Goal: Information Seeking & Learning: Learn about a topic

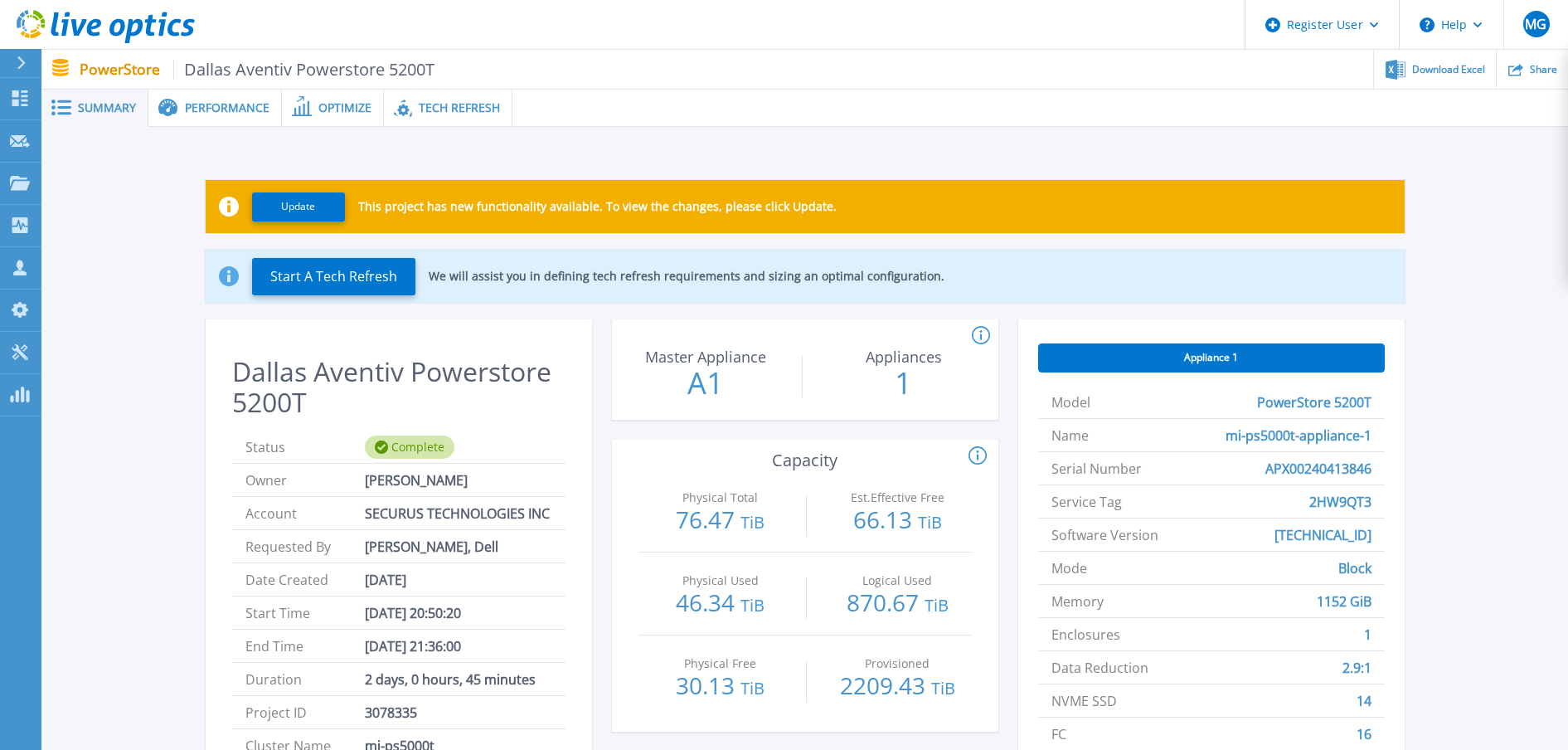
click at [187, 103] on span "Performance" at bounding box center [227, 108] width 85 height 11
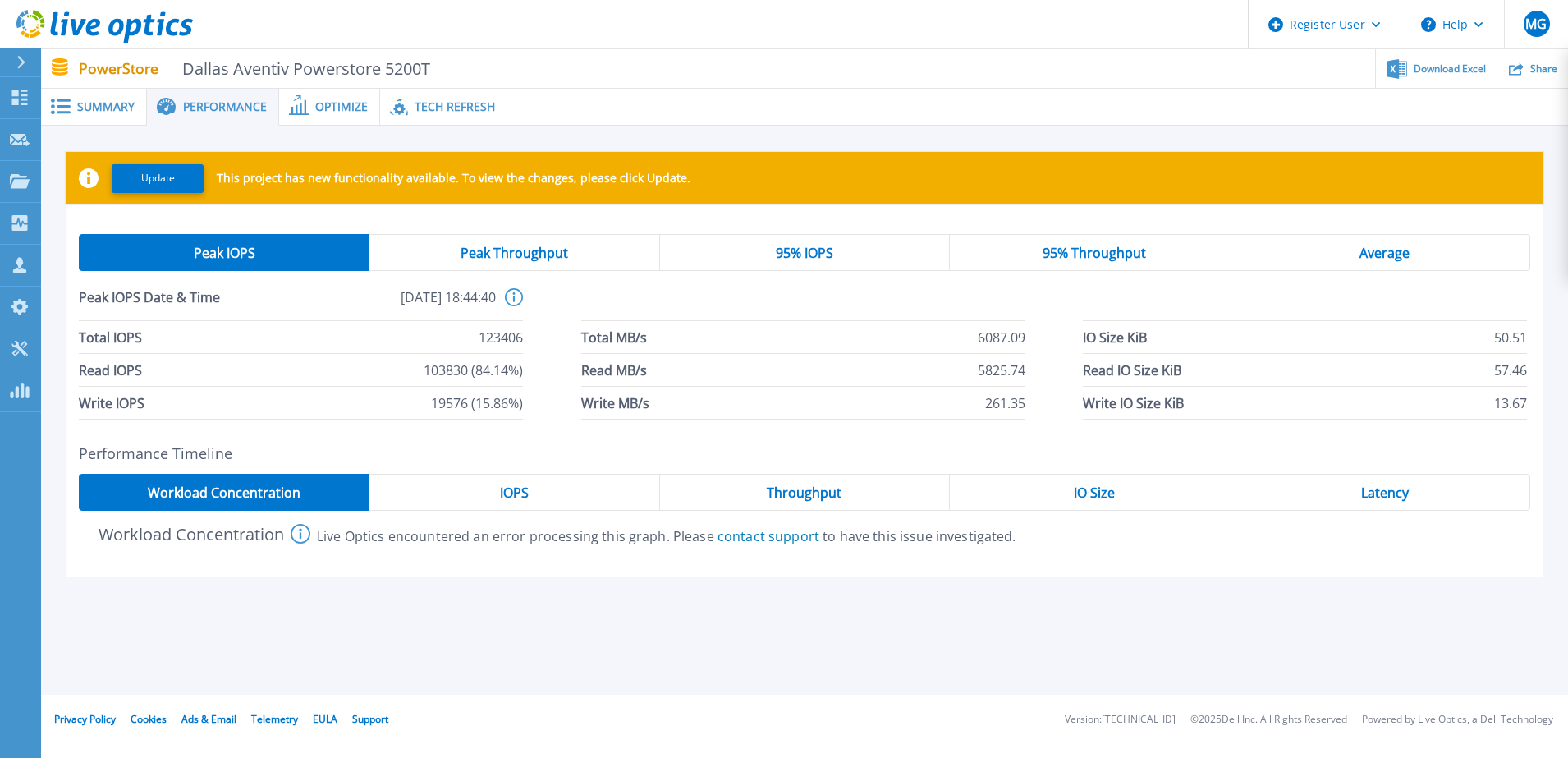
click at [814, 246] on span "95% IOPS" at bounding box center [804, 253] width 57 height 13
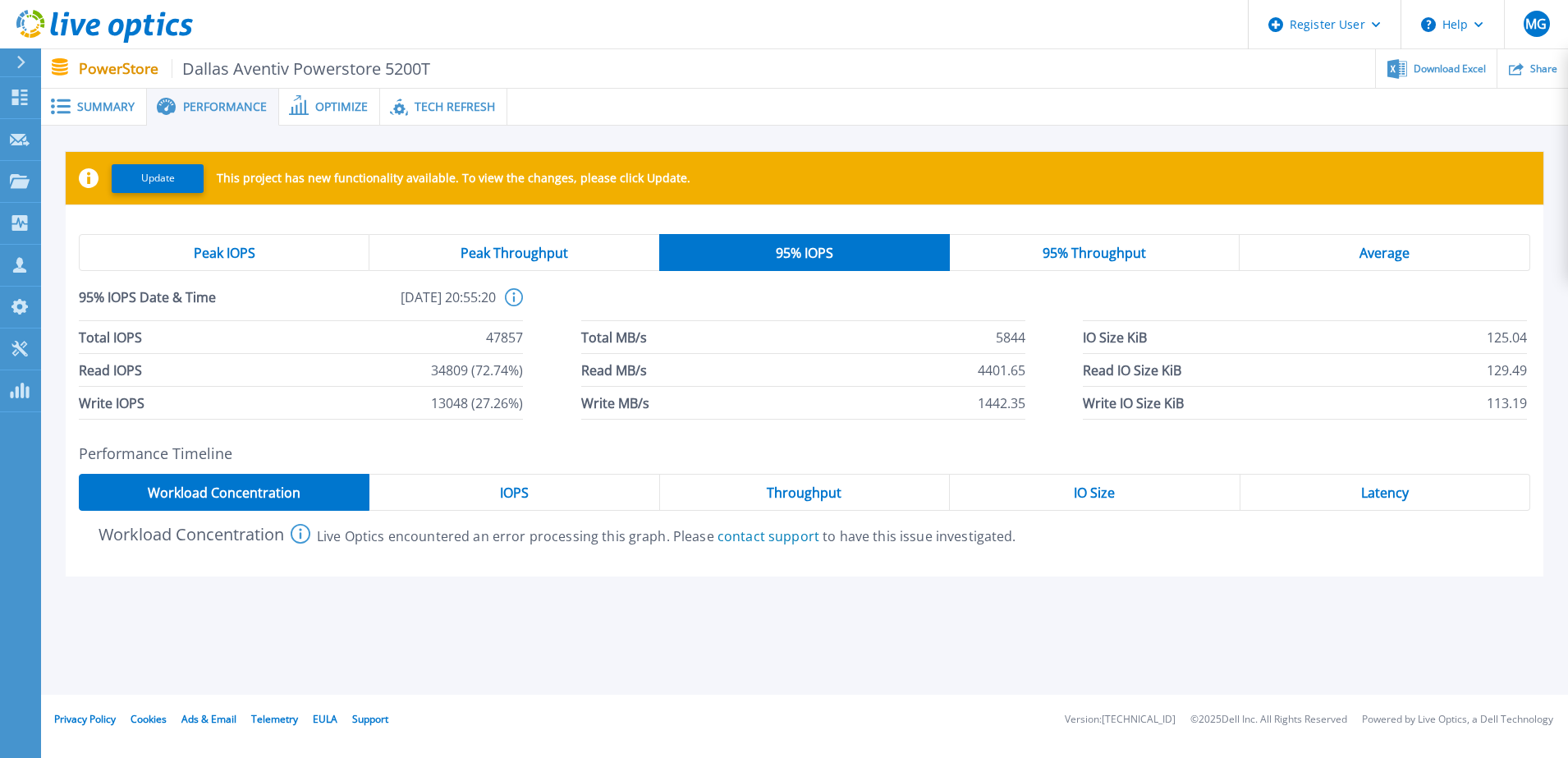
click at [289, 246] on div "Peak IOPS" at bounding box center [223, 253] width 290 height 37
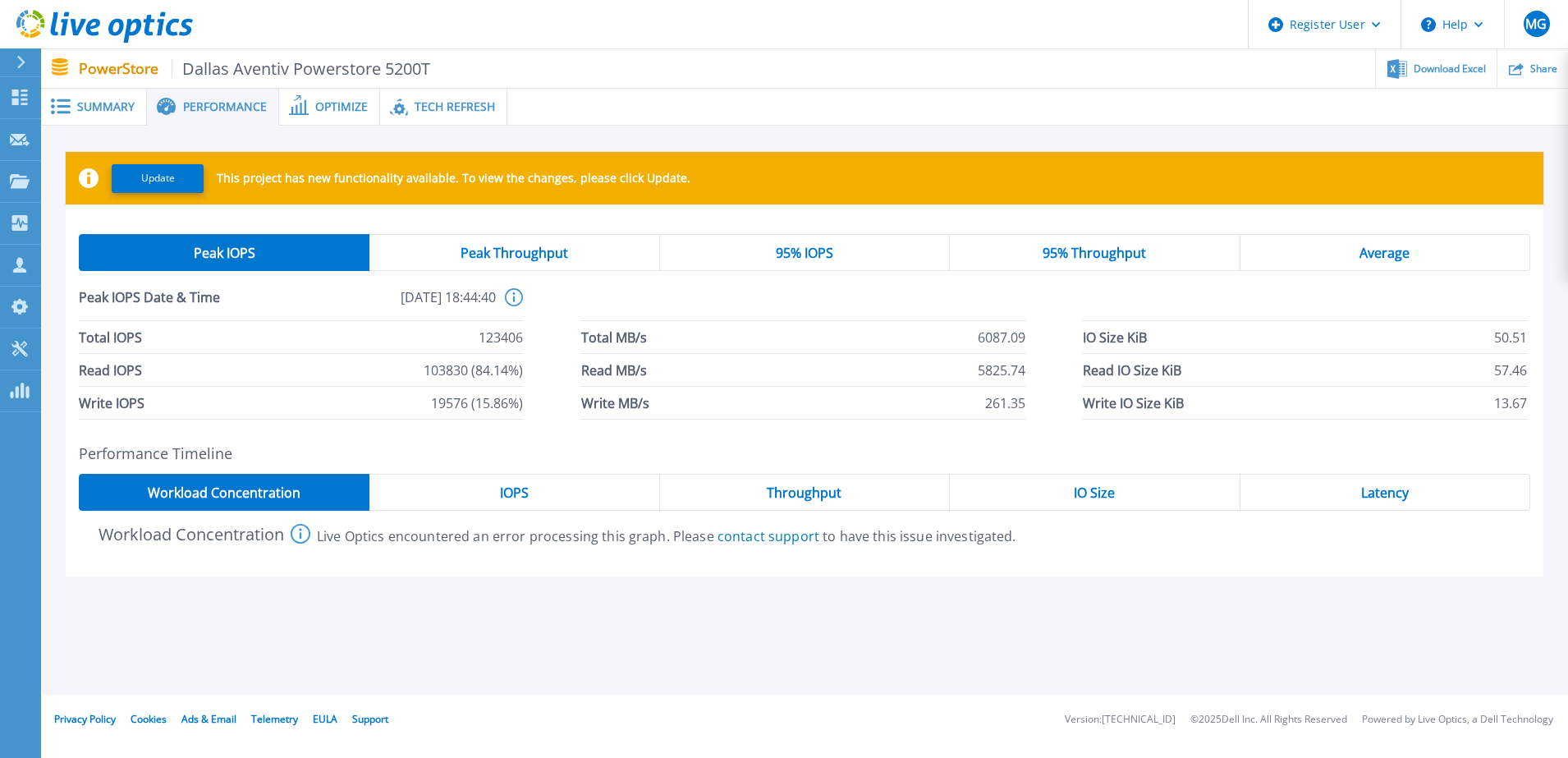
click at [490, 243] on div "Peak Throughput" at bounding box center [514, 253] width 289 height 37
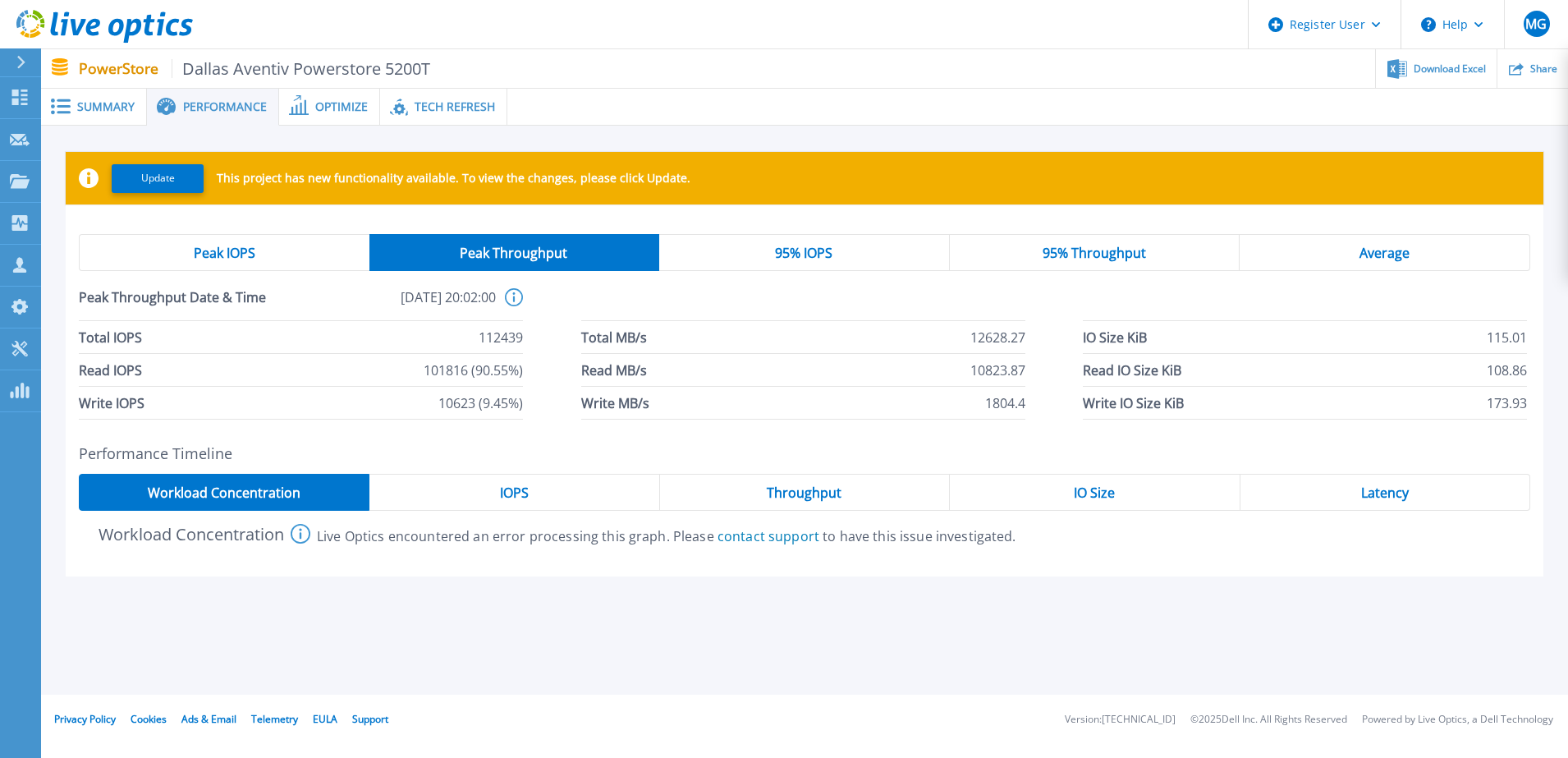
click at [1072, 247] on span "95% Throughput" at bounding box center [1094, 253] width 103 height 13
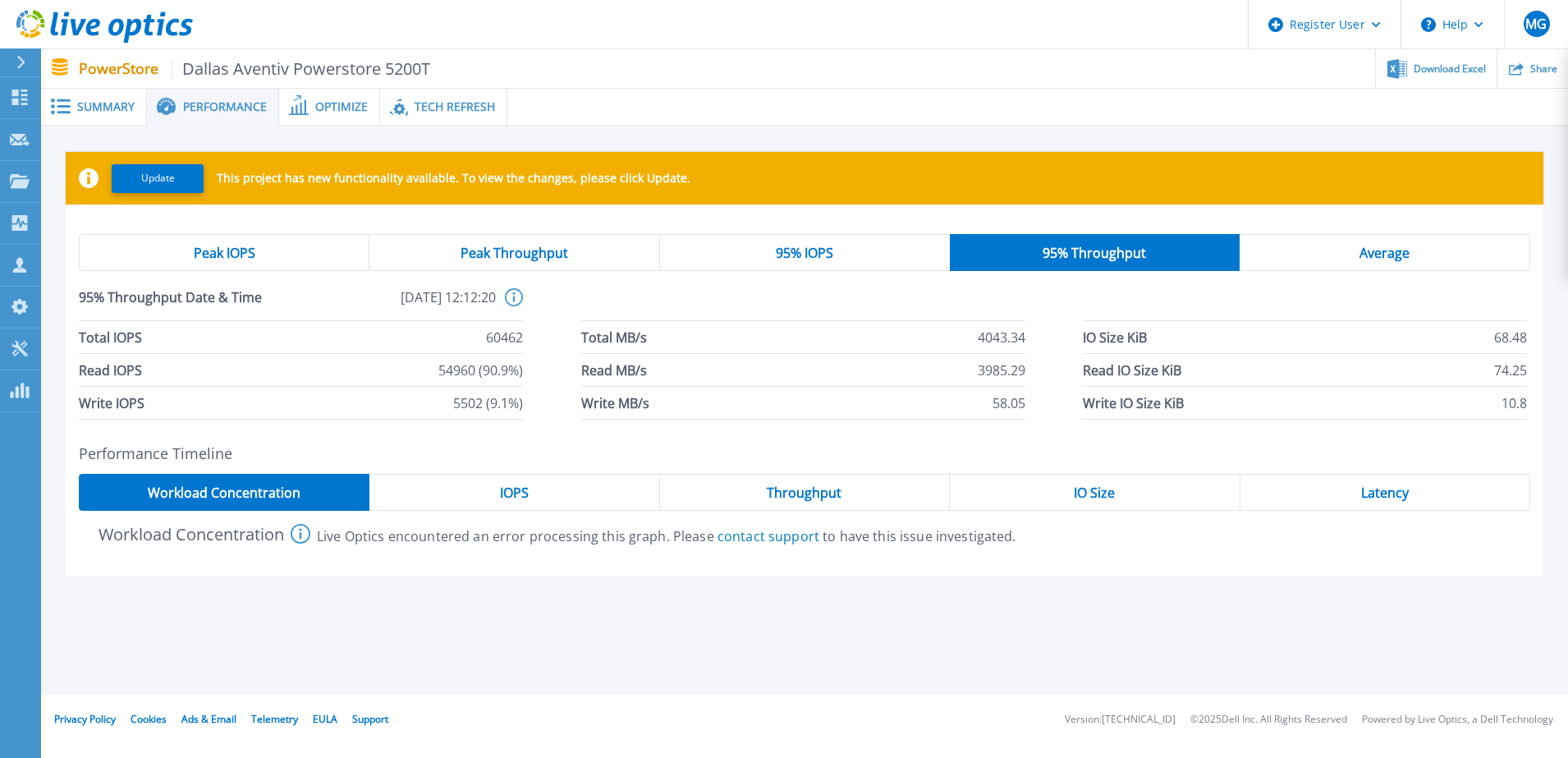
click at [520, 251] on span "Peak Throughput" at bounding box center [513, 253] width 108 height 13
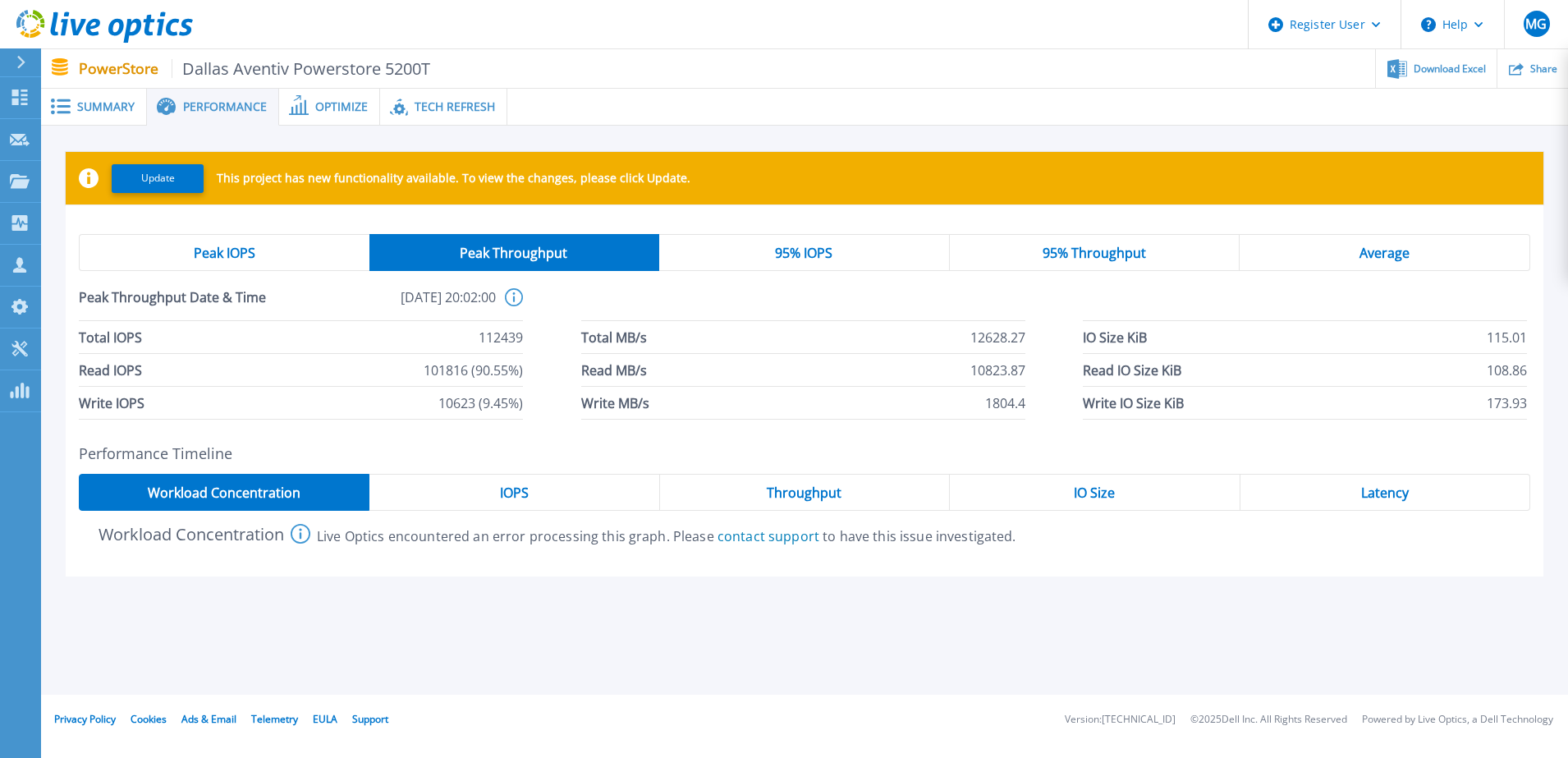
click at [530, 483] on div "IOPS" at bounding box center [514, 492] width 289 height 37
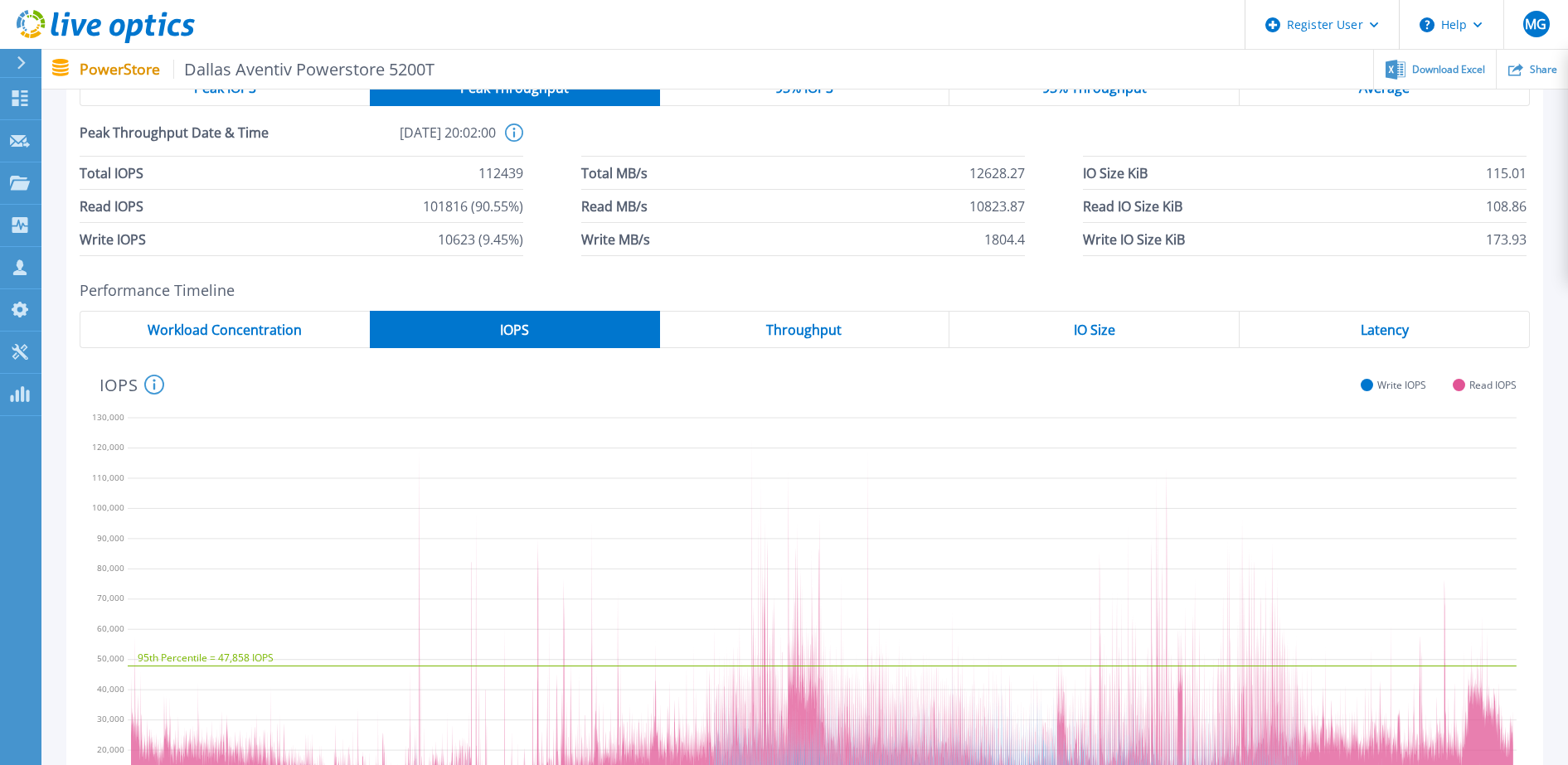
scroll to position [163, 0]
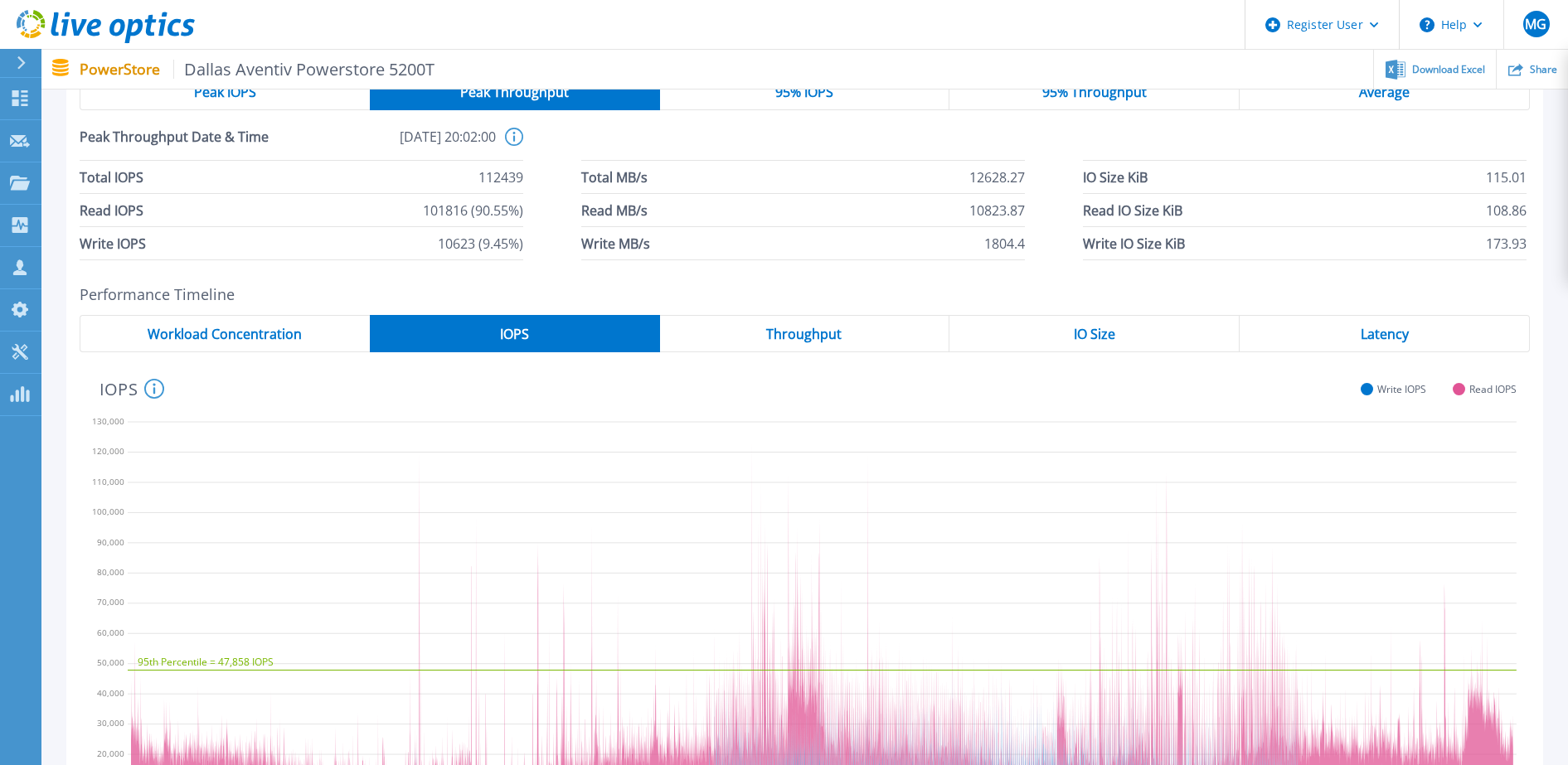
click at [878, 333] on div "Throughput" at bounding box center [805, 333] width 291 height 37
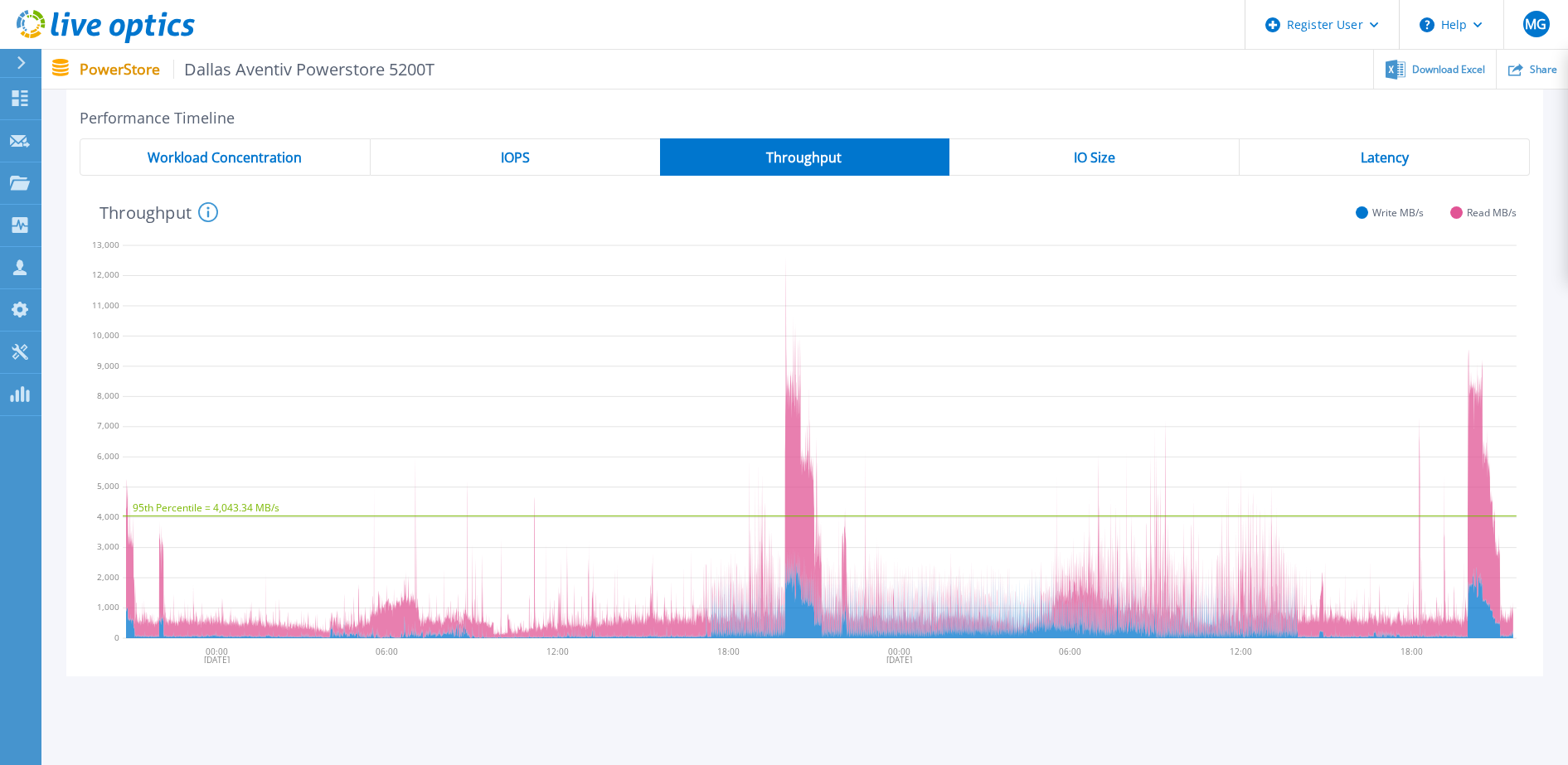
scroll to position [0, 0]
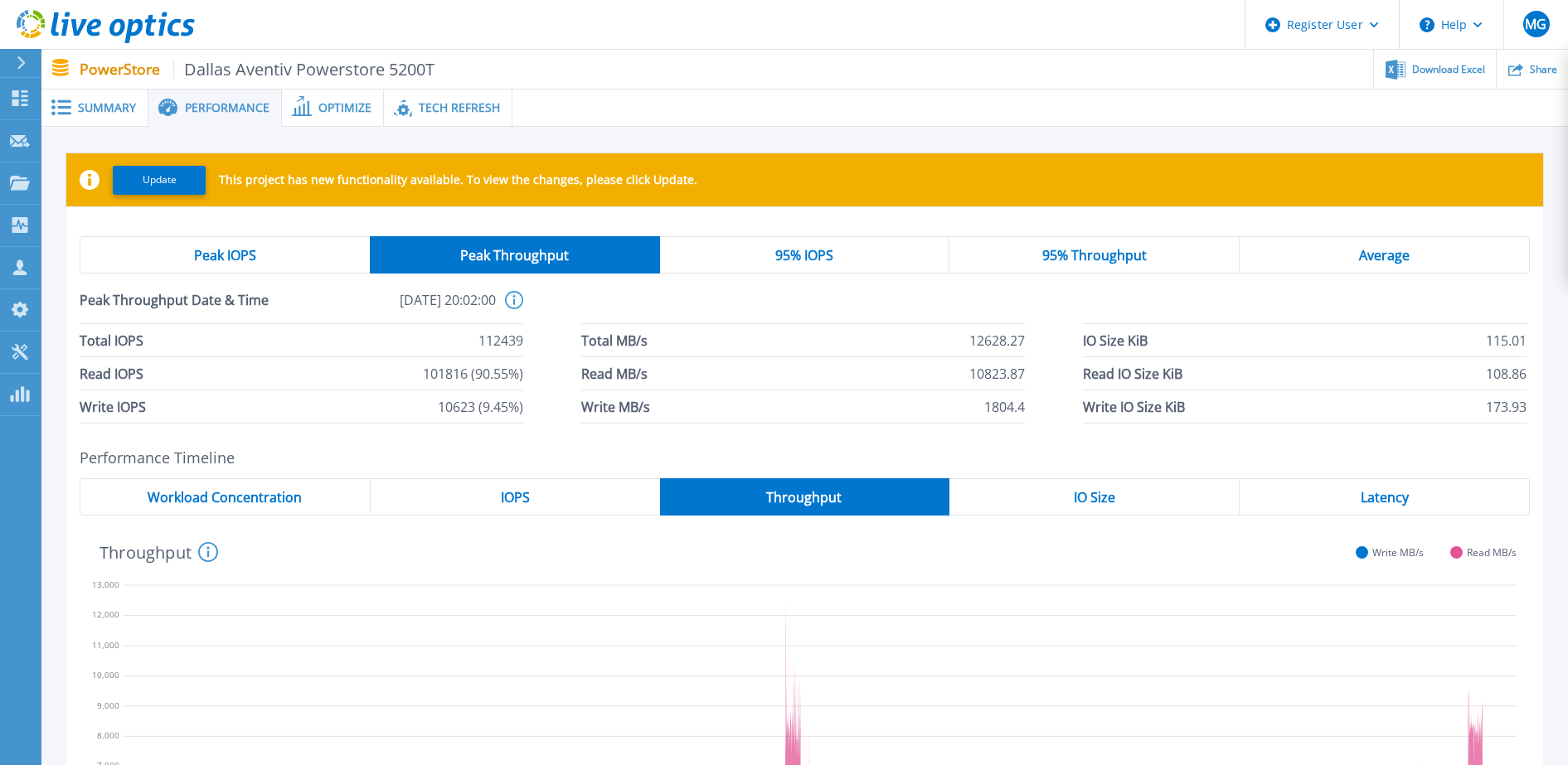
click at [285, 247] on div "Peak IOPS" at bounding box center [224, 255] width 291 height 37
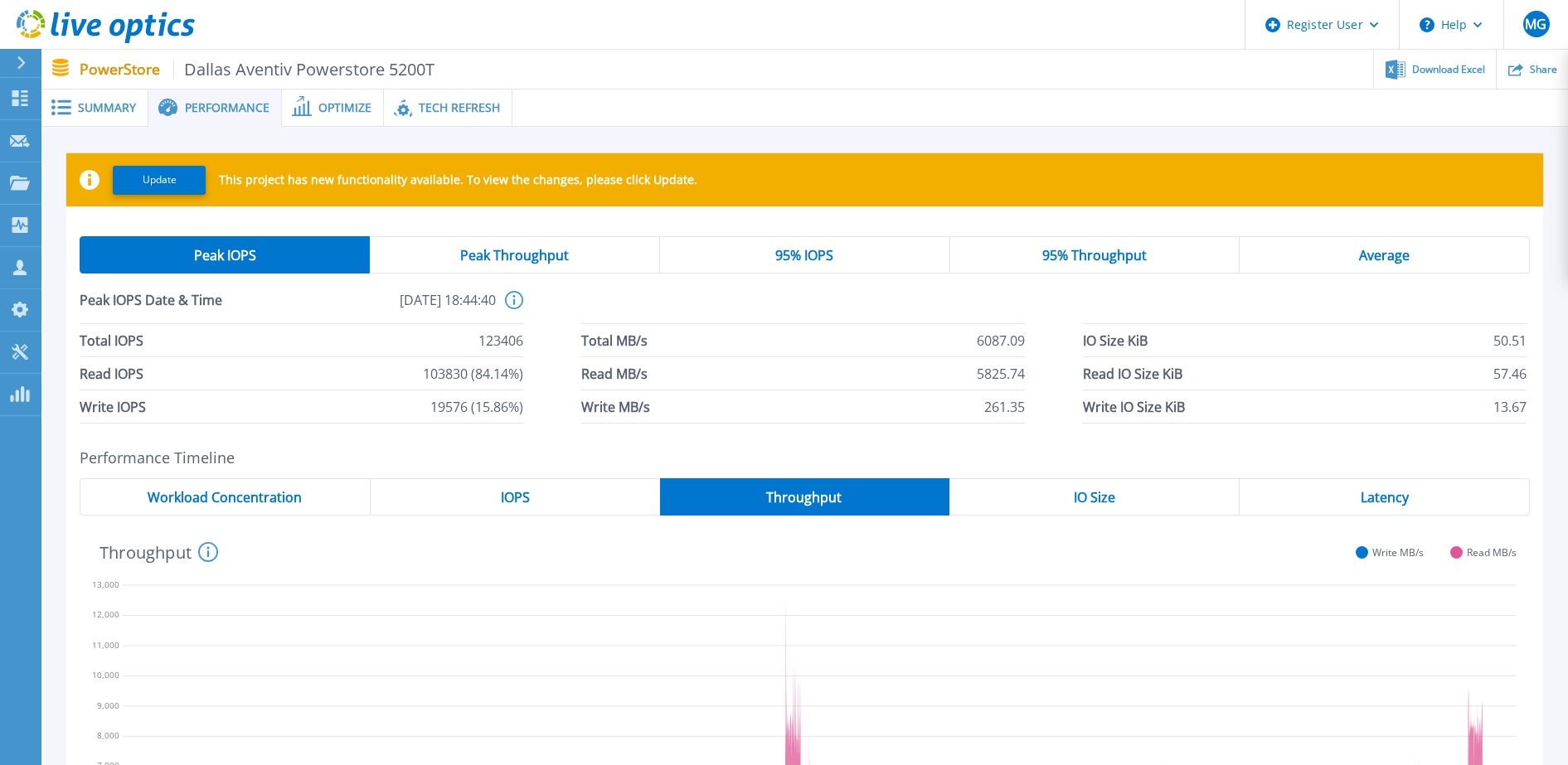
click at [493, 261] on span "Peak Throughput" at bounding box center [514, 255] width 109 height 13
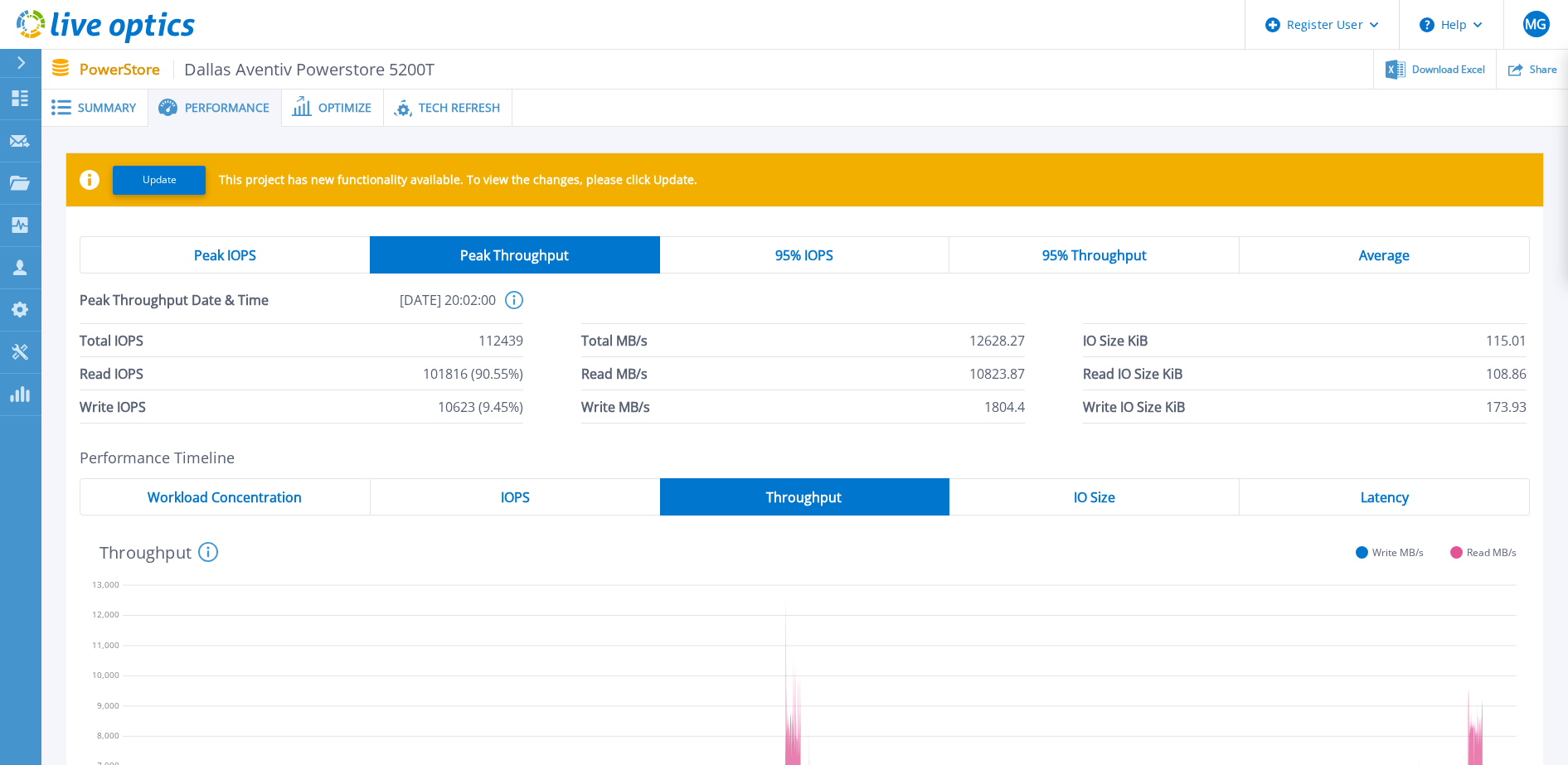
click at [294, 253] on div "Peak IOPS" at bounding box center [224, 255] width 291 height 37
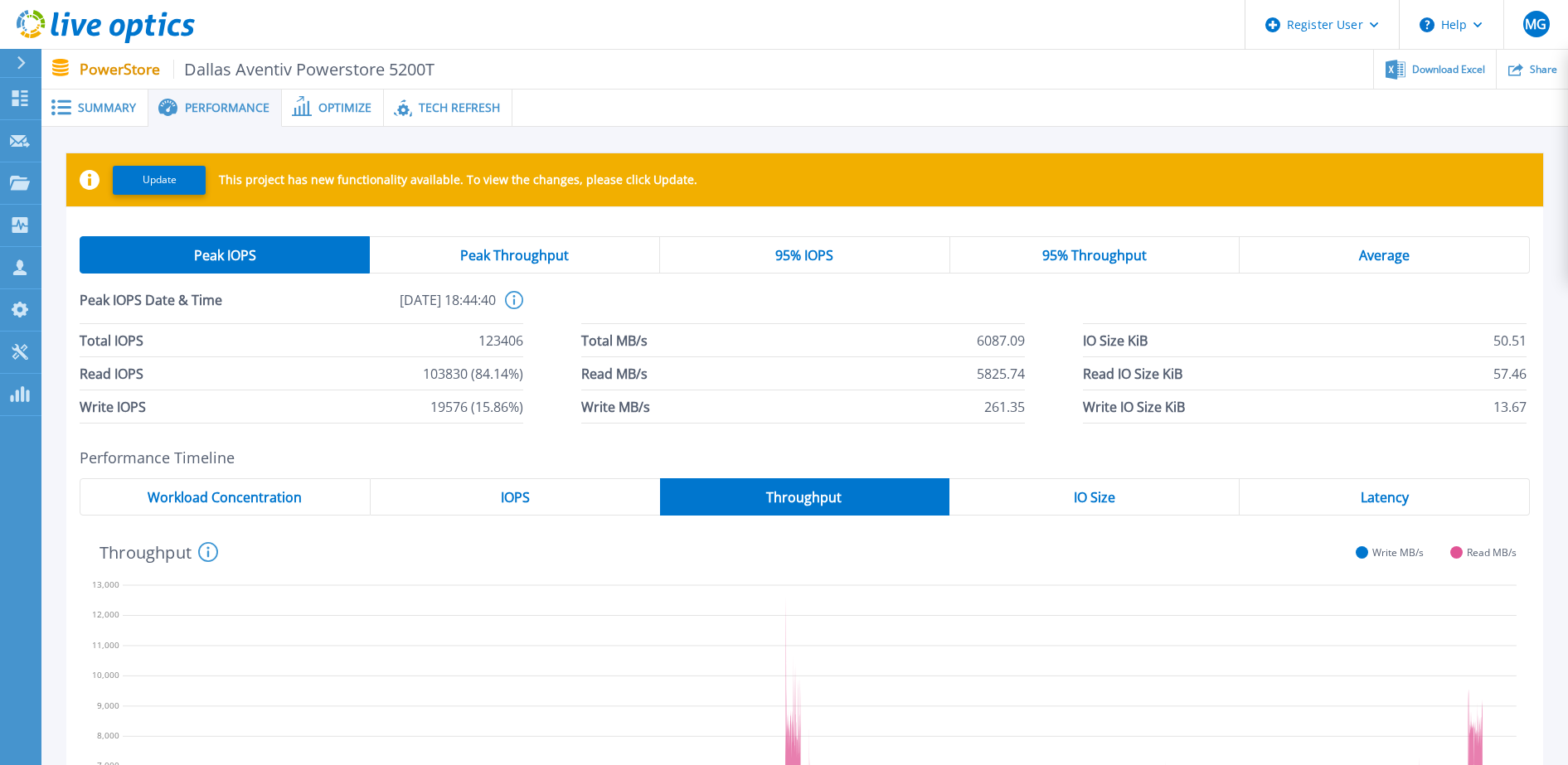
click at [447, 257] on div "Peak Throughput" at bounding box center [515, 255] width 291 height 37
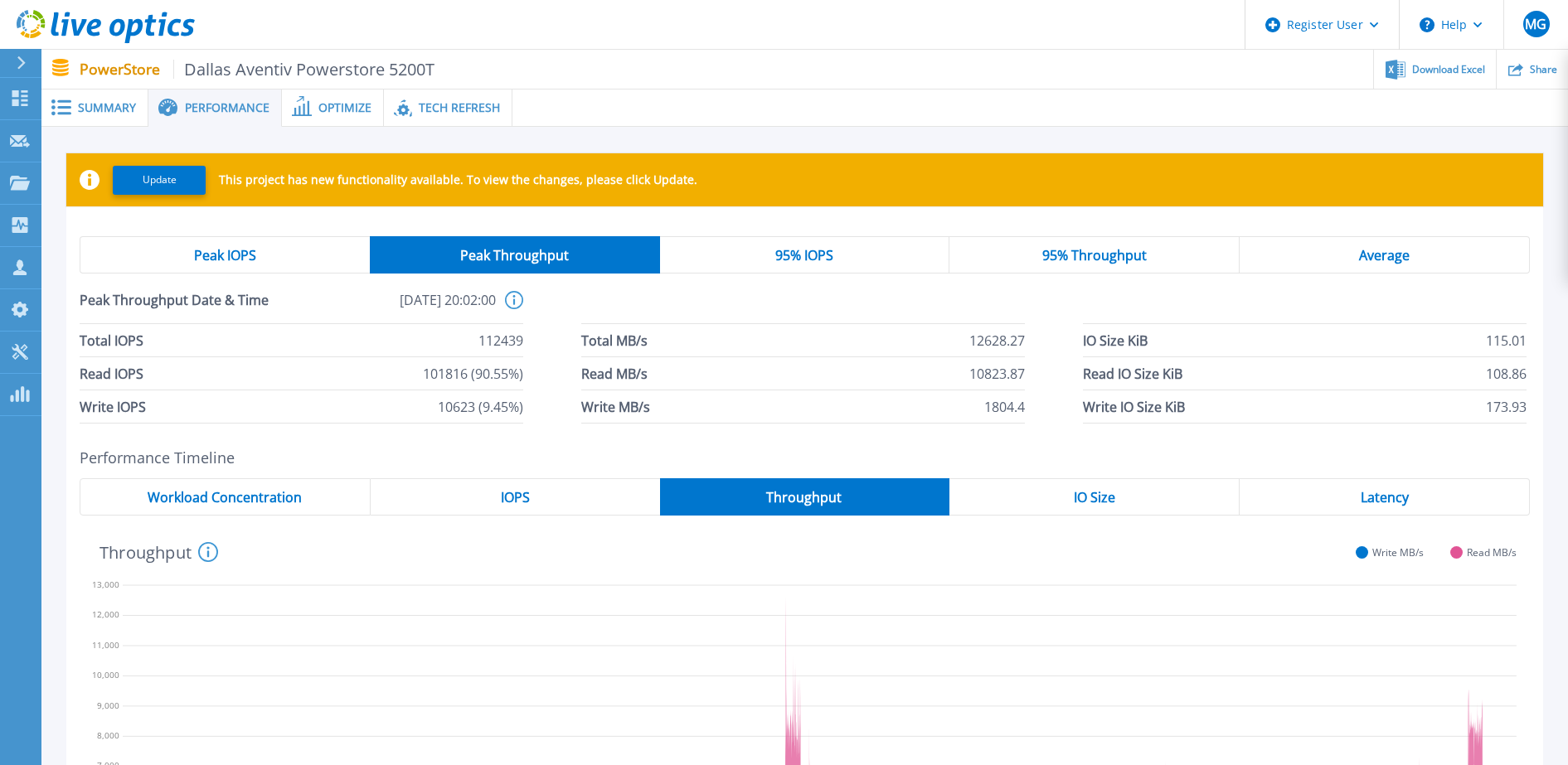
click at [1124, 502] on div "IO Size" at bounding box center [1094, 497] width 291 height 37
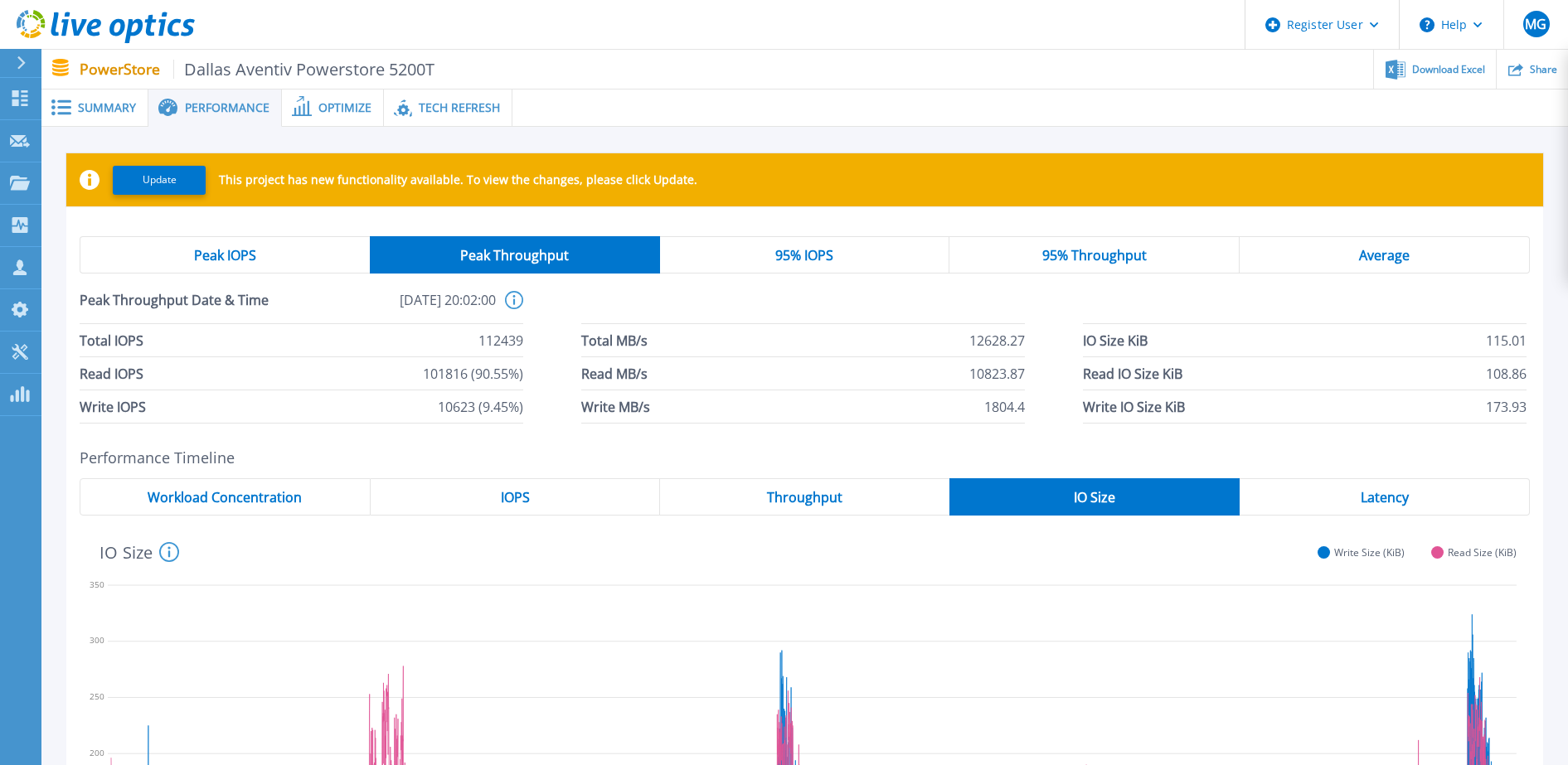
click at [1046, 267] on div "95% Throughput" at bounding box center [1094, 255] width 291 height 37
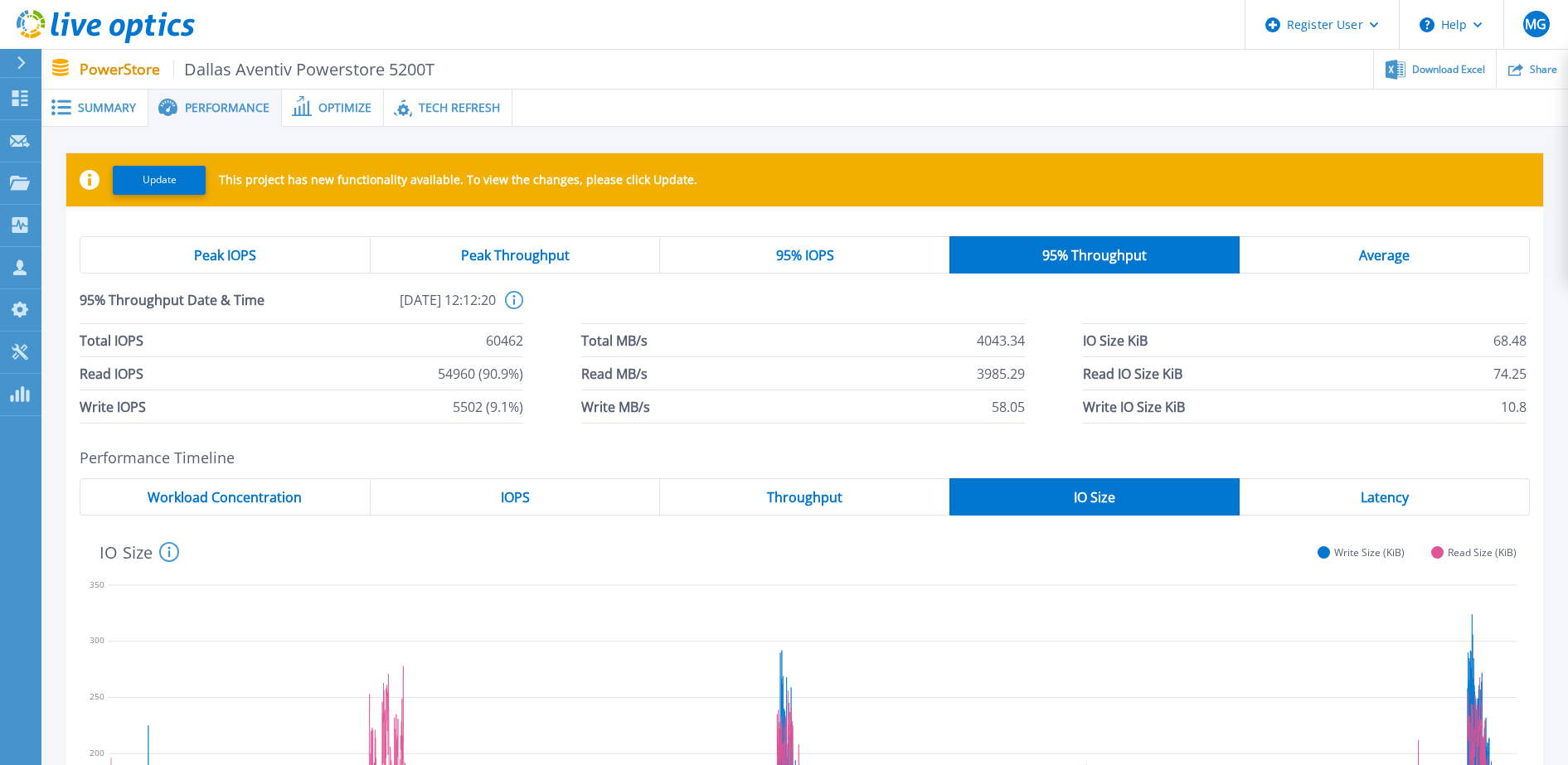
click at [611, 247] on div "Peak Throughput" at bounding box center [516, 255] width 291 height 37
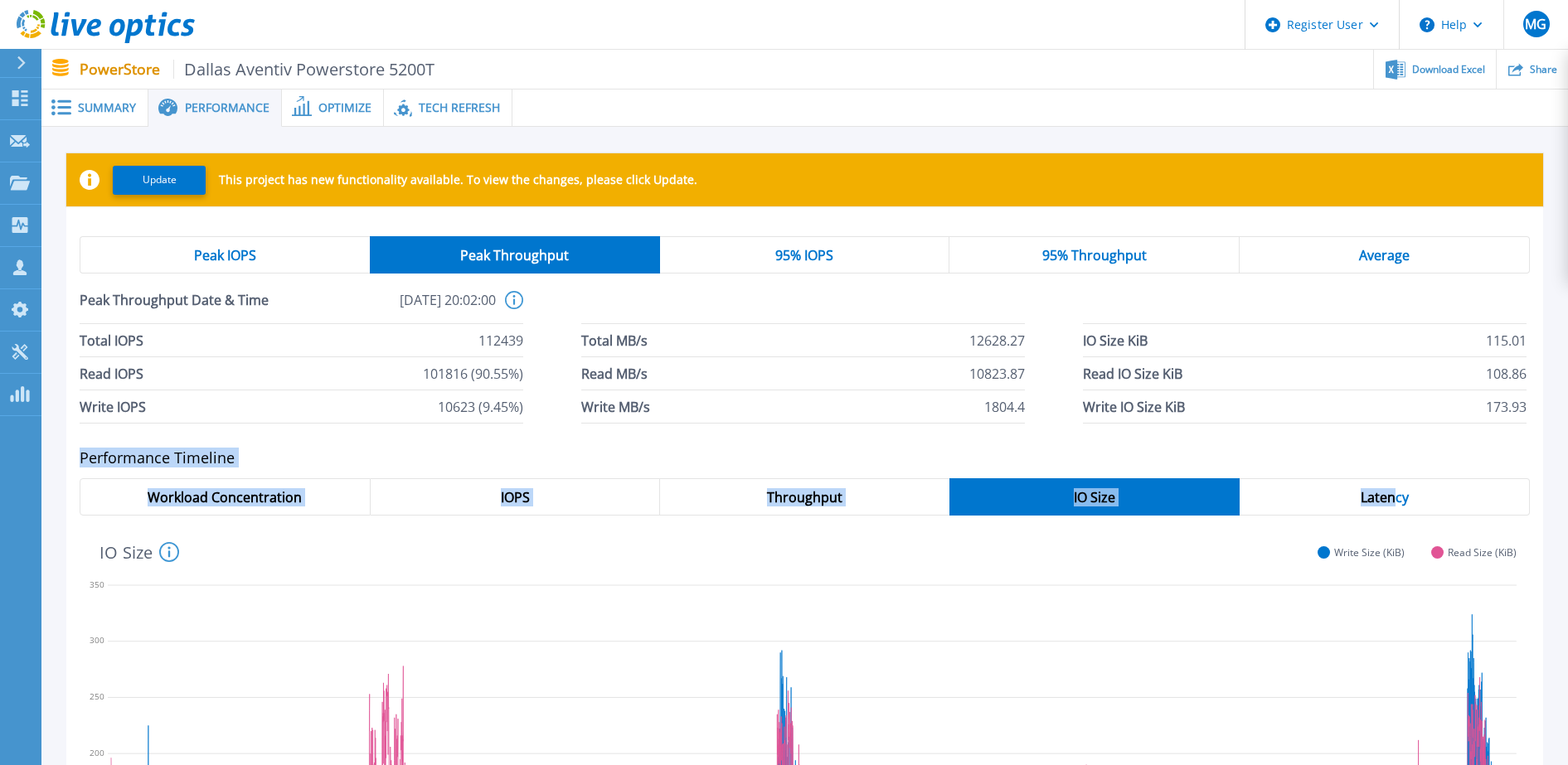
drag, startPoint x: 1398, startPoint y: 506, endPoint x: 1587, endPoint y: 396, distance: 218.7
click at [1567, 396] on html "Register User Help MG Dell User [PERSON_NAME] [PERSON_NAME][EMAIL_ADDRESS][PERS…" at bounding box center [784, 358] width 1568 height 717
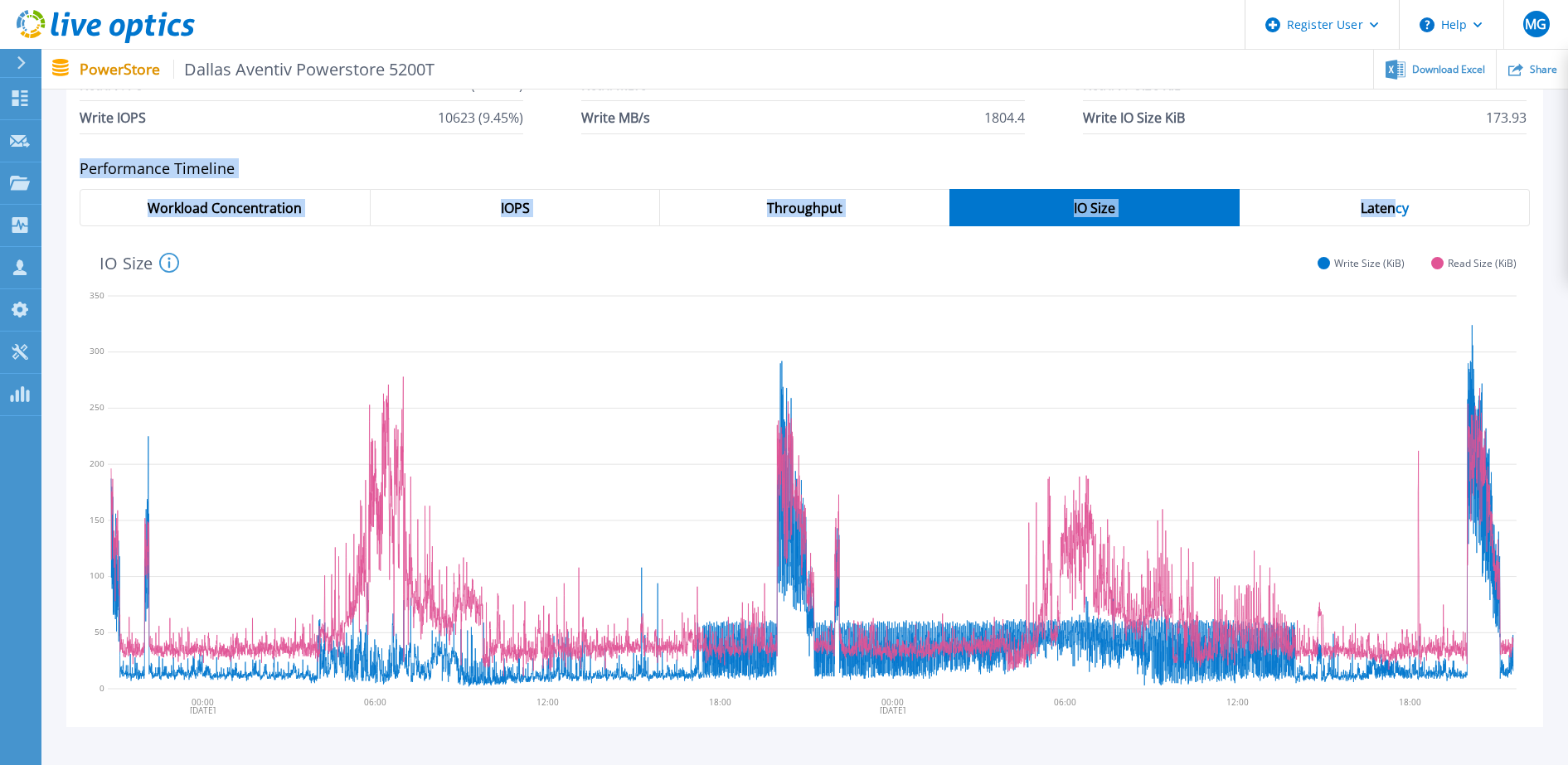
scroll to position [341, 0]
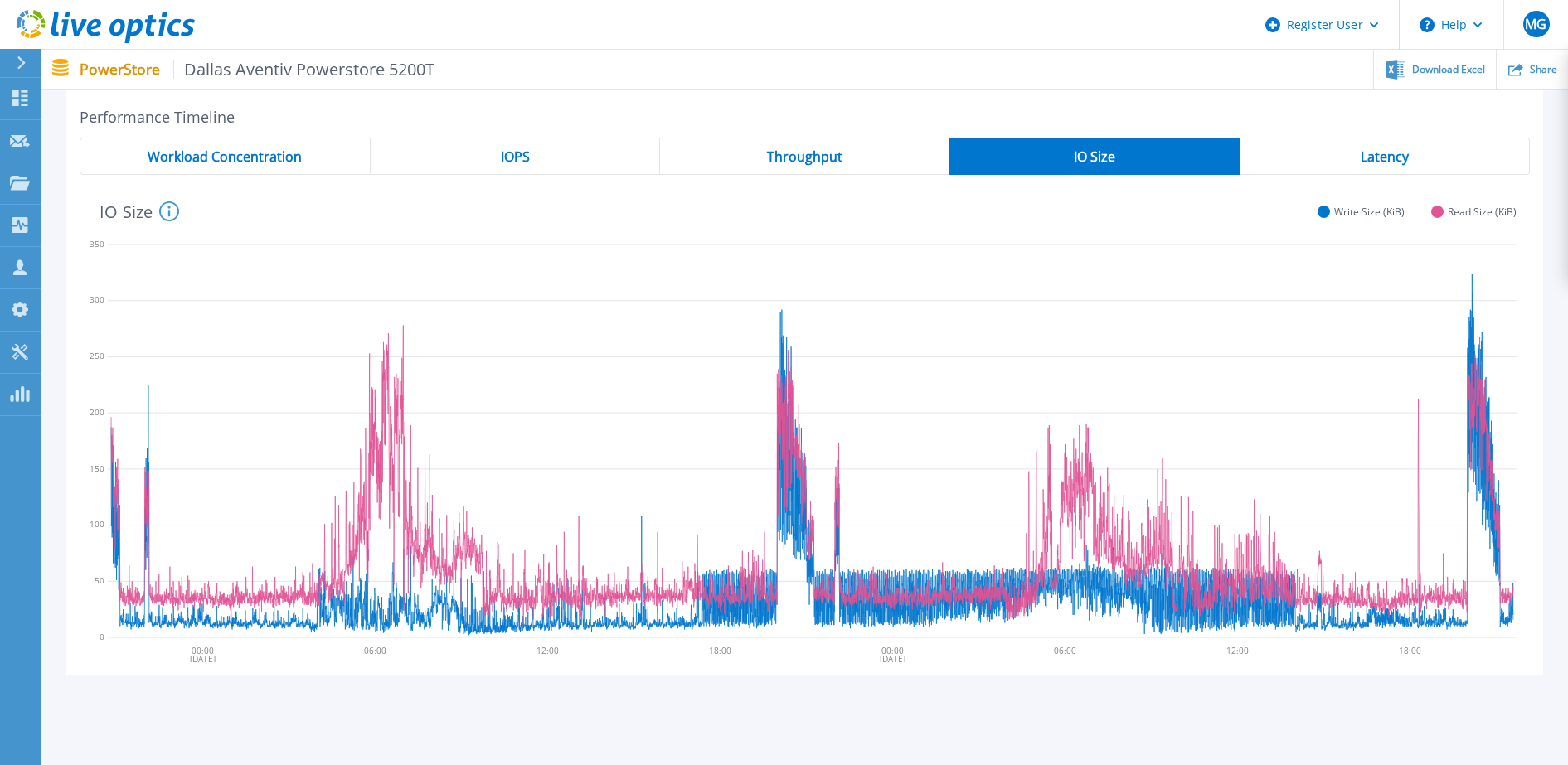
click at [1135, 245] on icon at bounding box center [812, 245] width 1409 height 0
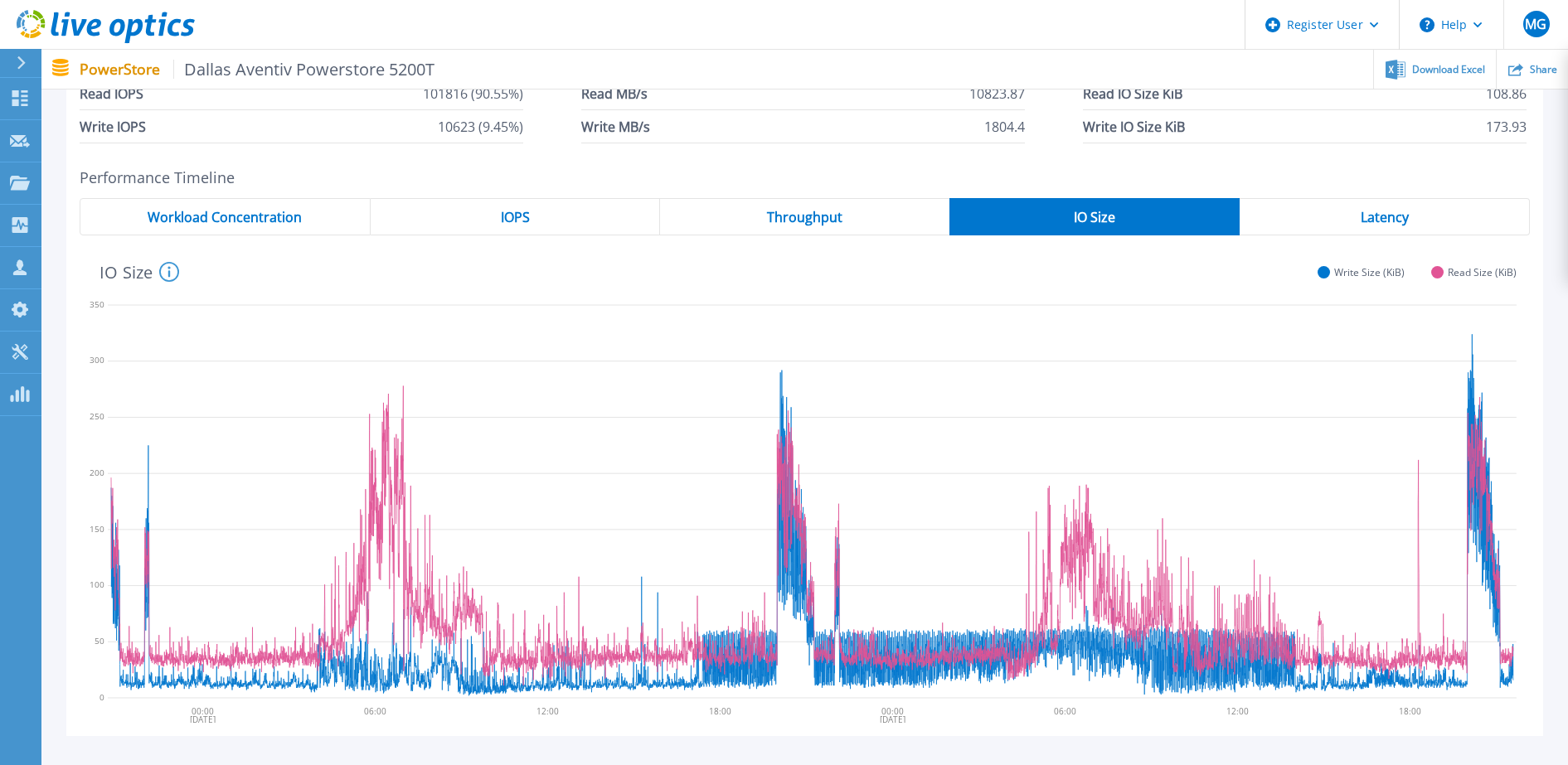
click at [822, 239] on div "Write 324 KiB 20:10:20 [DATE] [DATE] 00:00 06:00 12:00 18:00 00:00 06:00 12:00 …" at bounding box center [804, 479] width 1450 height 488
click at [833, 218] on span "Throughput" at bounding box center [804, 217] width 75 height 13
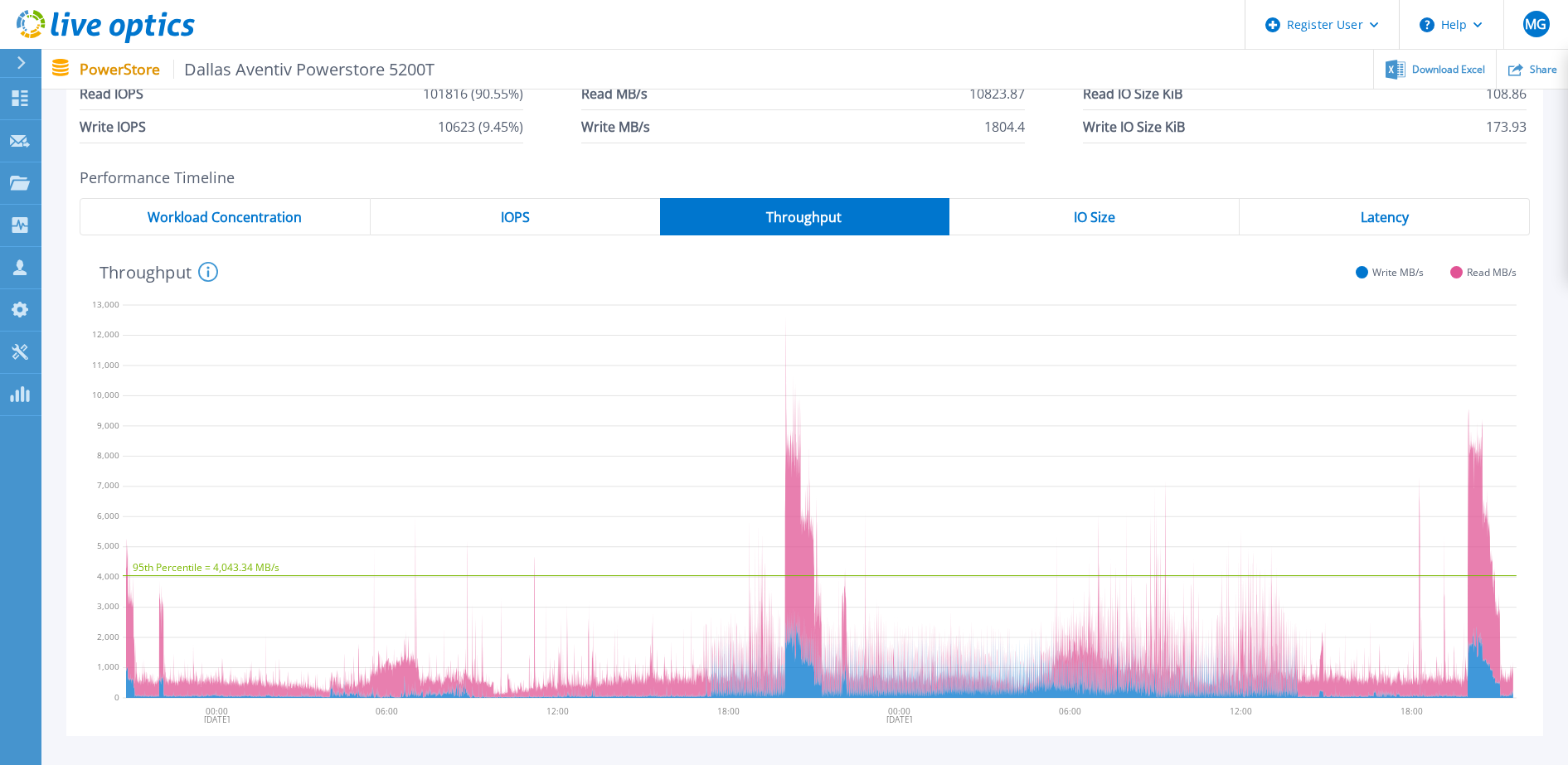
click at [1114, 221] on span "IO Size" at bounding box center [1094, 217] width 42 height 13
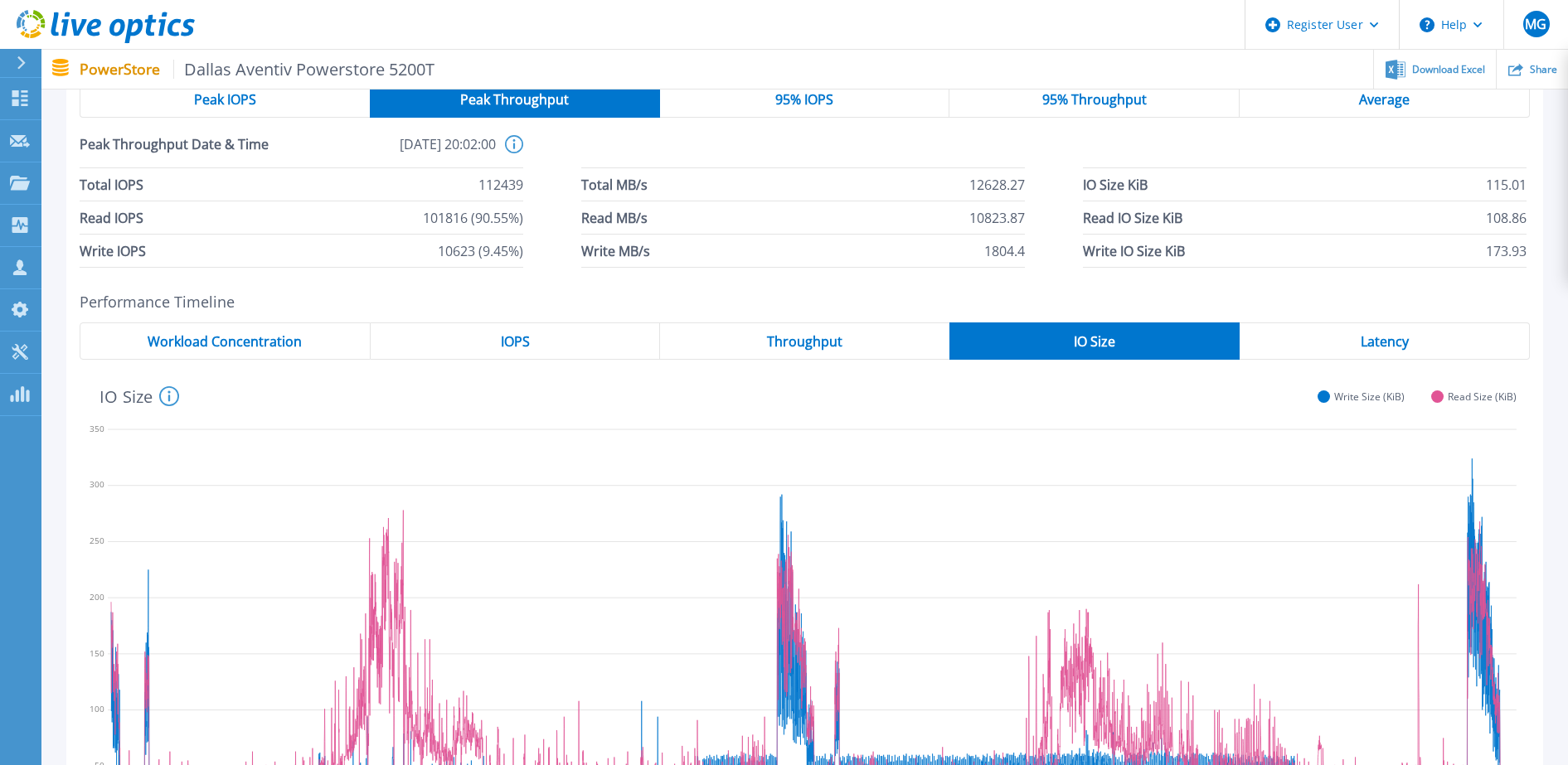
scroll to position [115, 0]
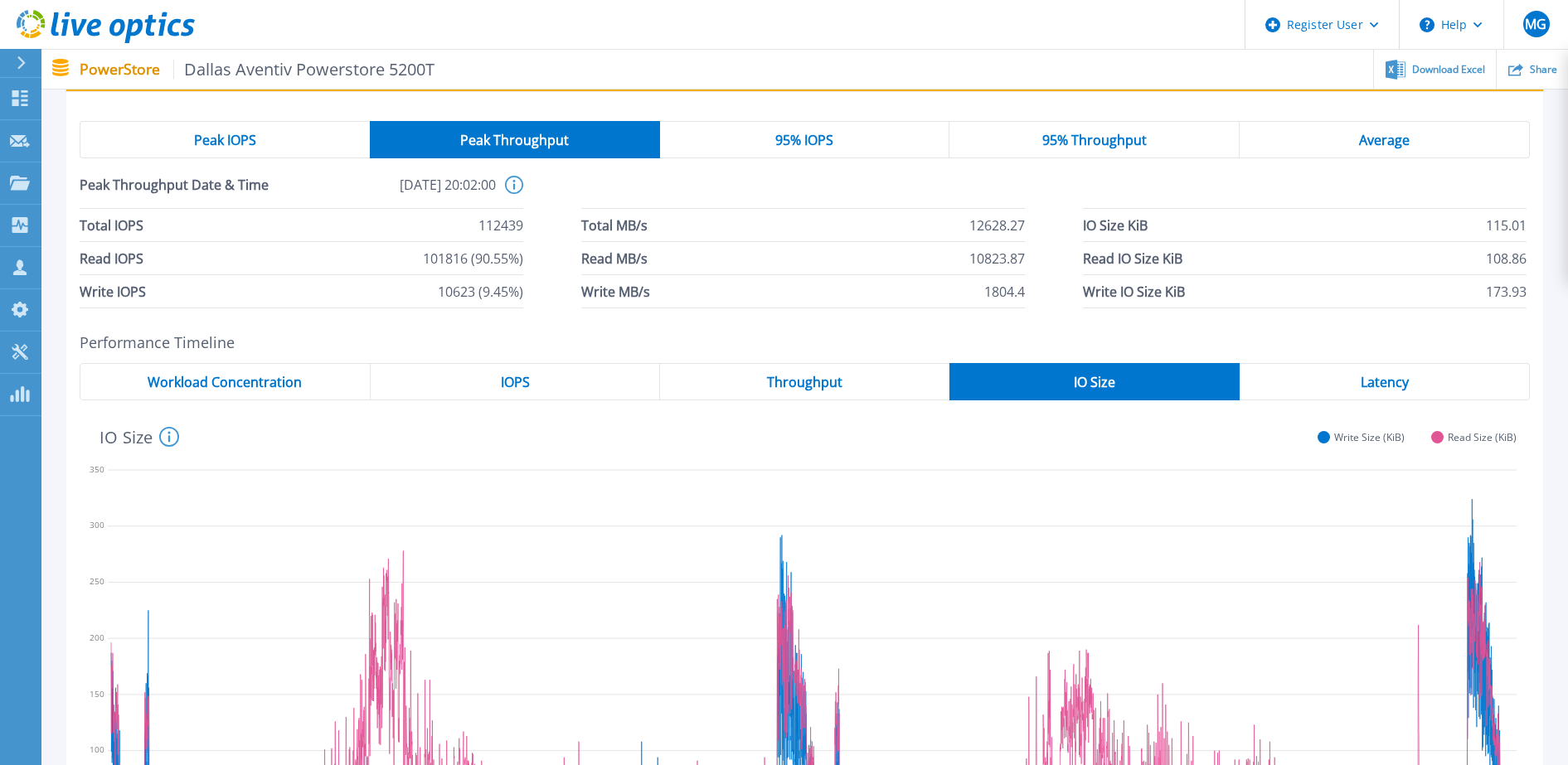
click at [1069, 140] on span "95% Throughput" at bounding box center [1094, 140] width 104 height 13
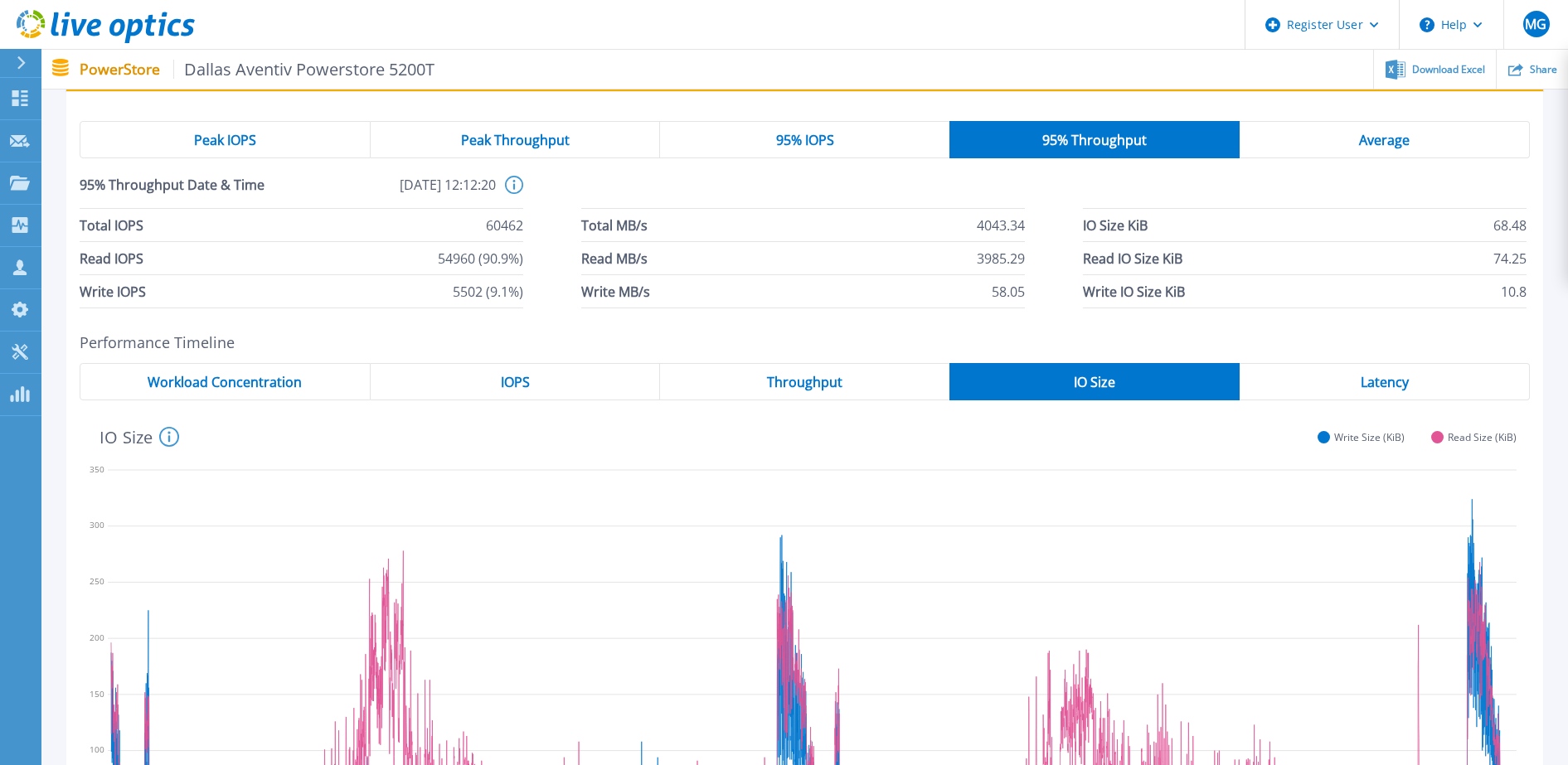
click at [253, 138] on span "Peak IOPS" at bounding box center [224, 140] width 62 height 13
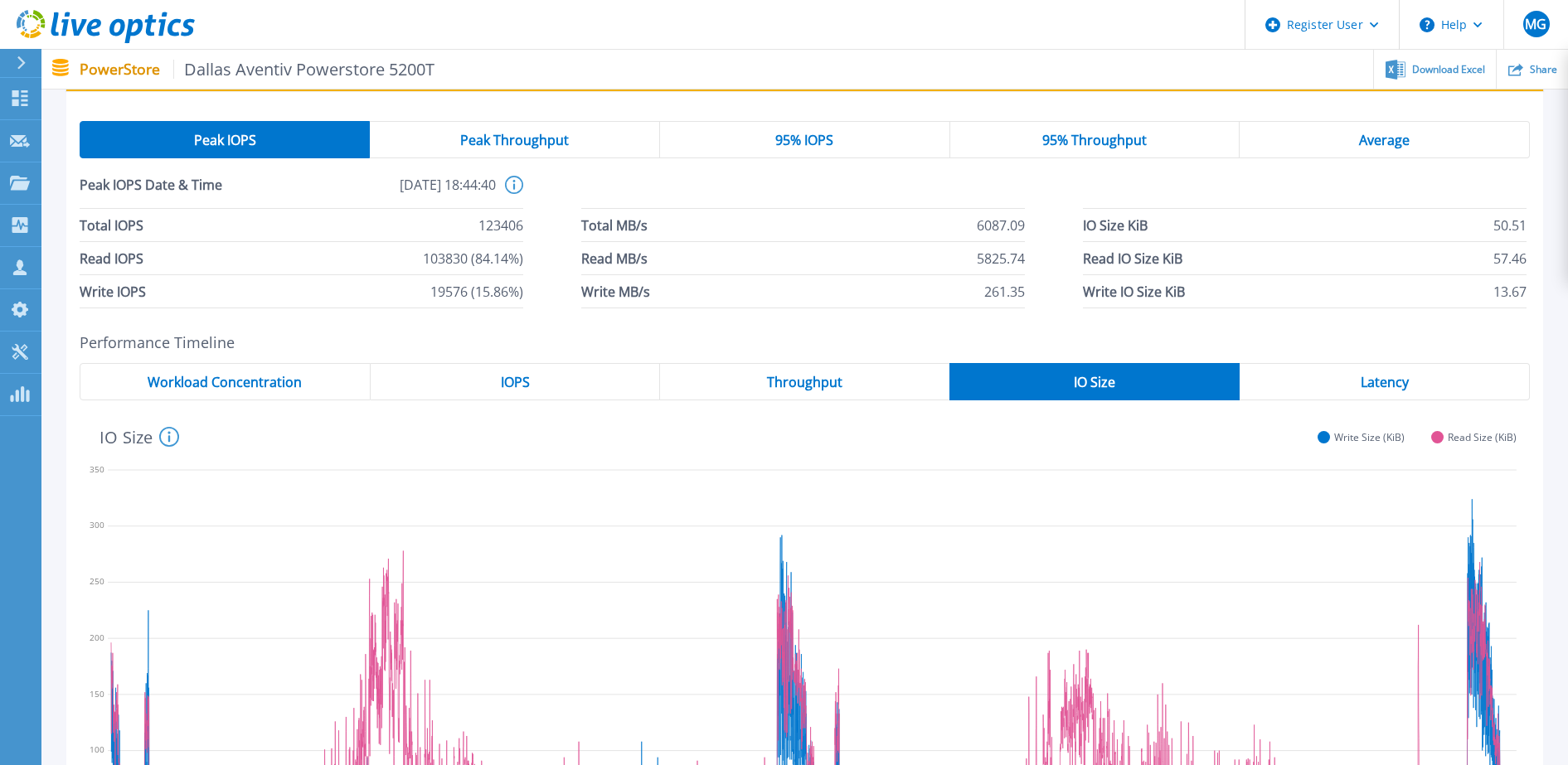
click at [455, 125] on div "Peak Throughput" at bounding box center [515, 140] width 291 height 37
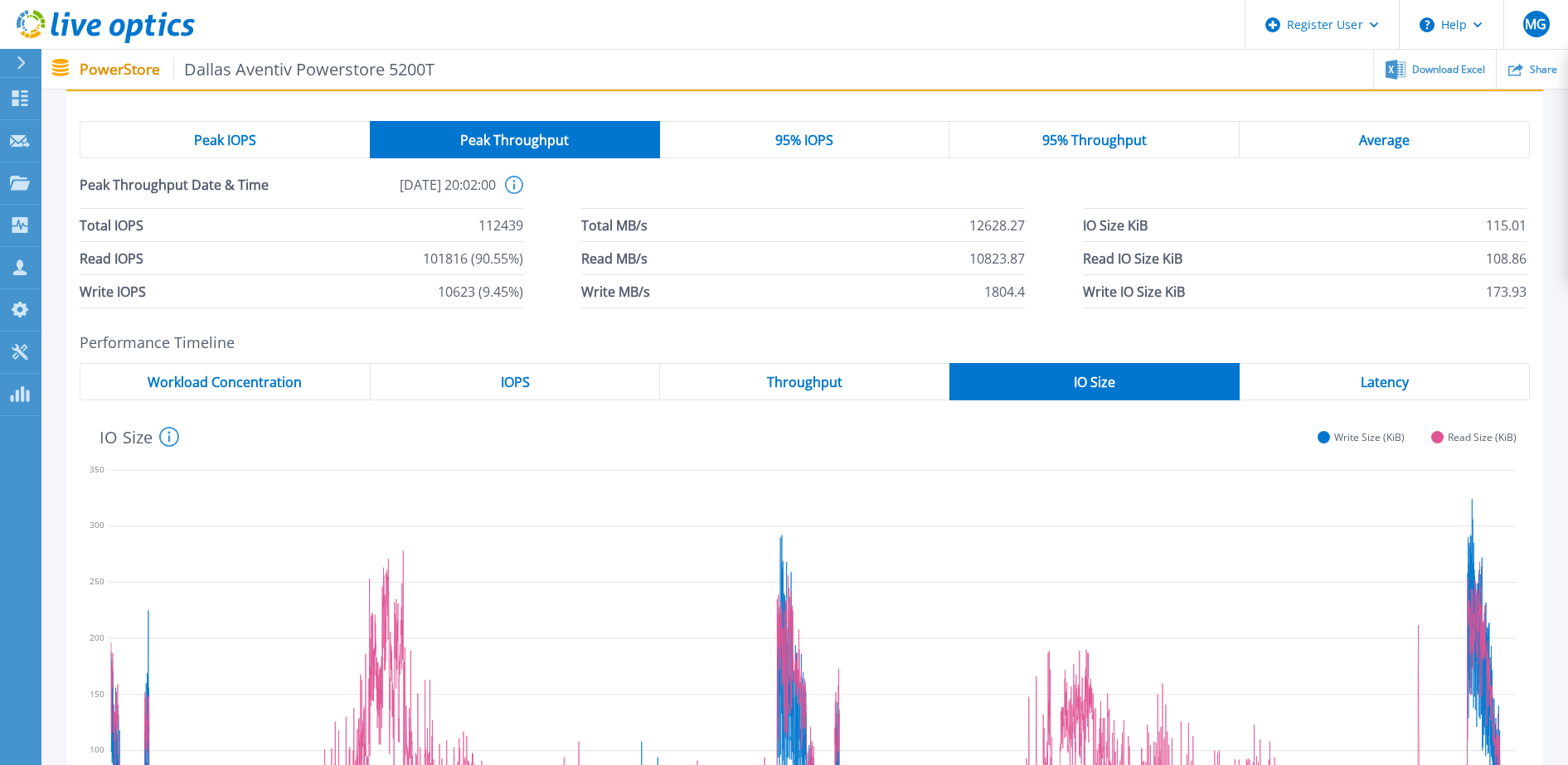
click at [803, 136] on span "95% IOPS" at bounding box center [804, 140] width 58 height 13
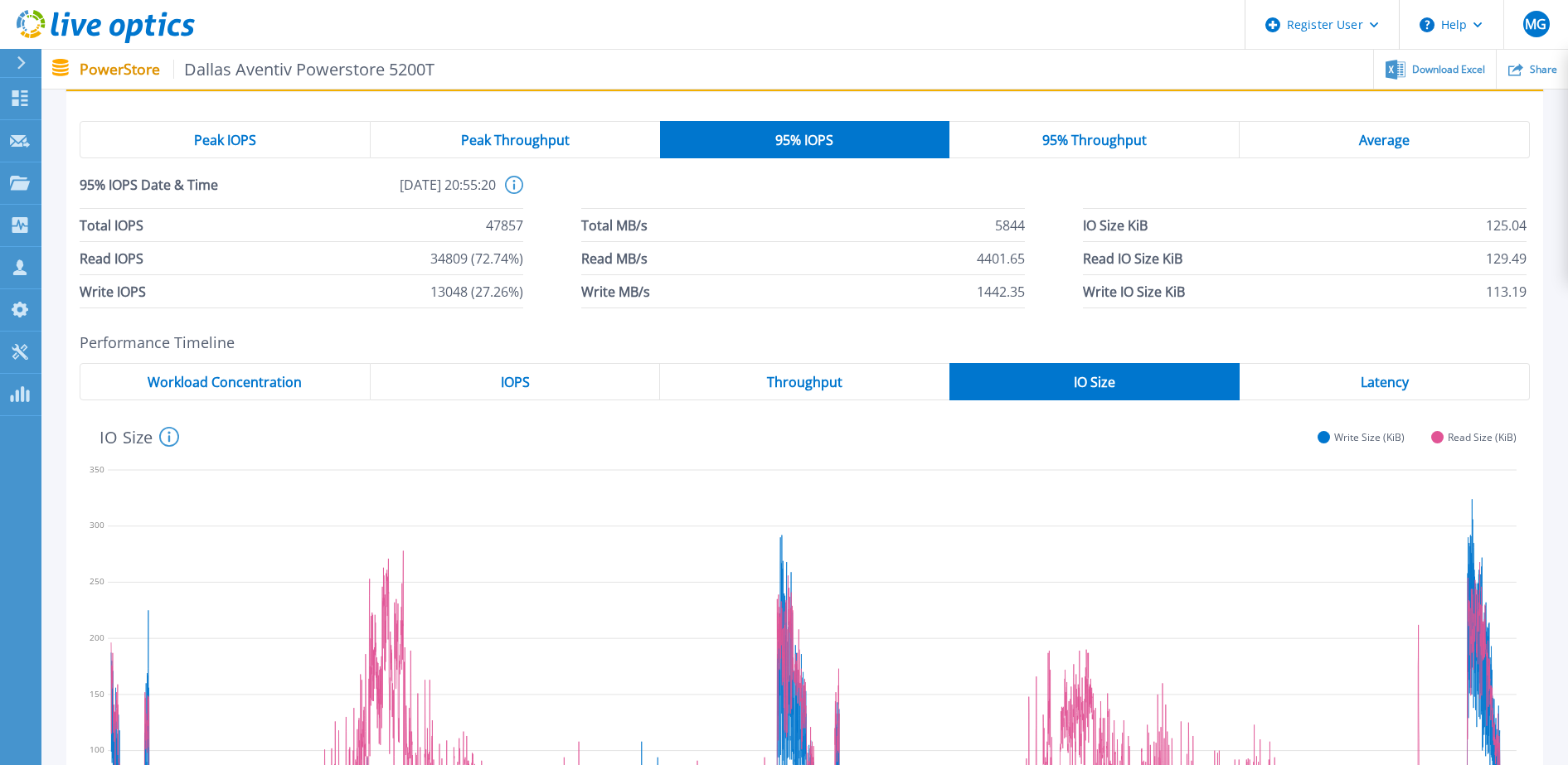
click at [1044, 129] on div "95% Throughput" at bounding box center [1094, 140] width 291 height 37
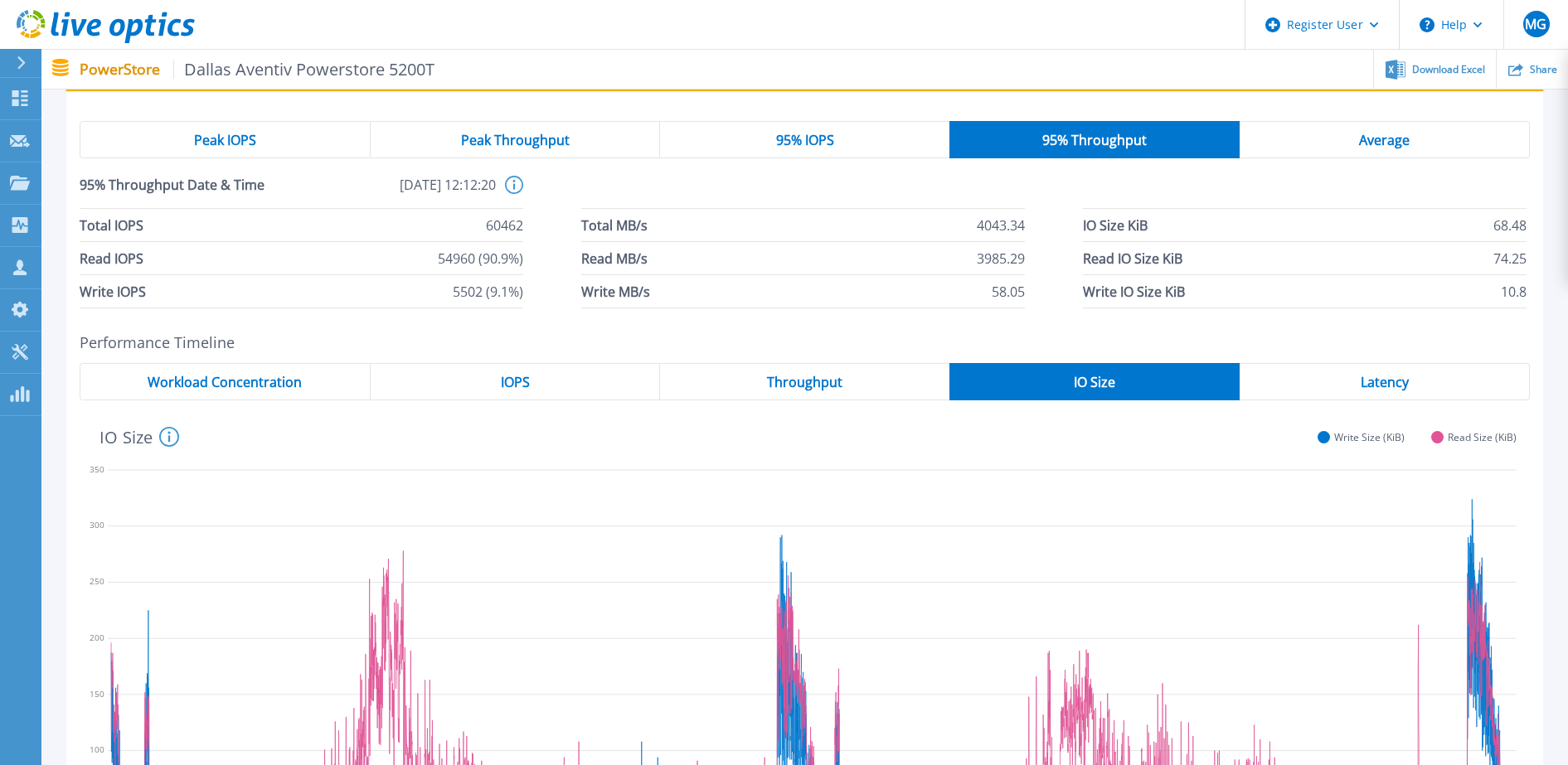
click at [874, 150] on div "95% IOPS" at bounding box center [804, 140] width 290 height 37
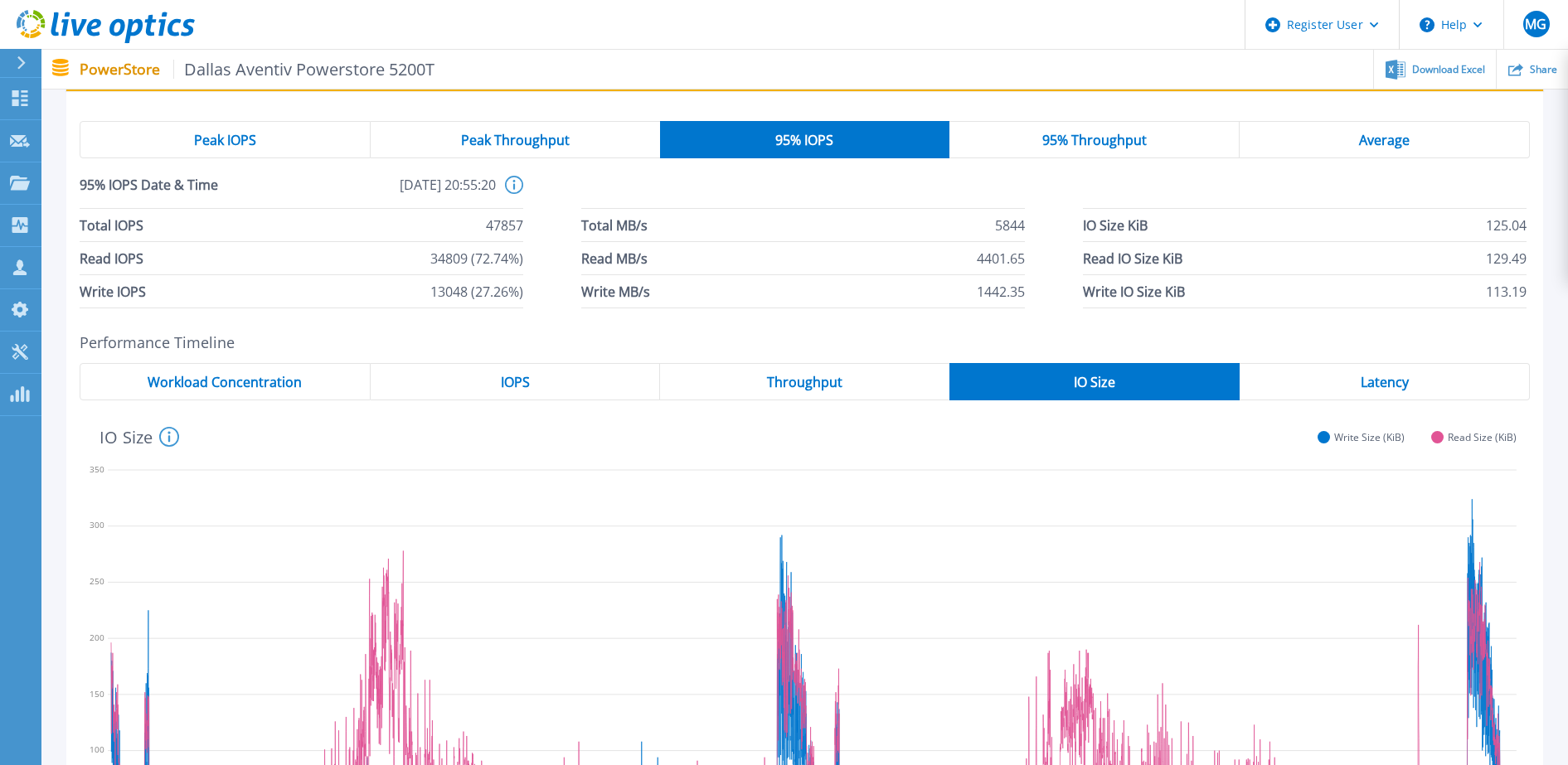
click at [568, 142] on span "Peak Throughput" at bounding box center [515, 140] width 109 height 13
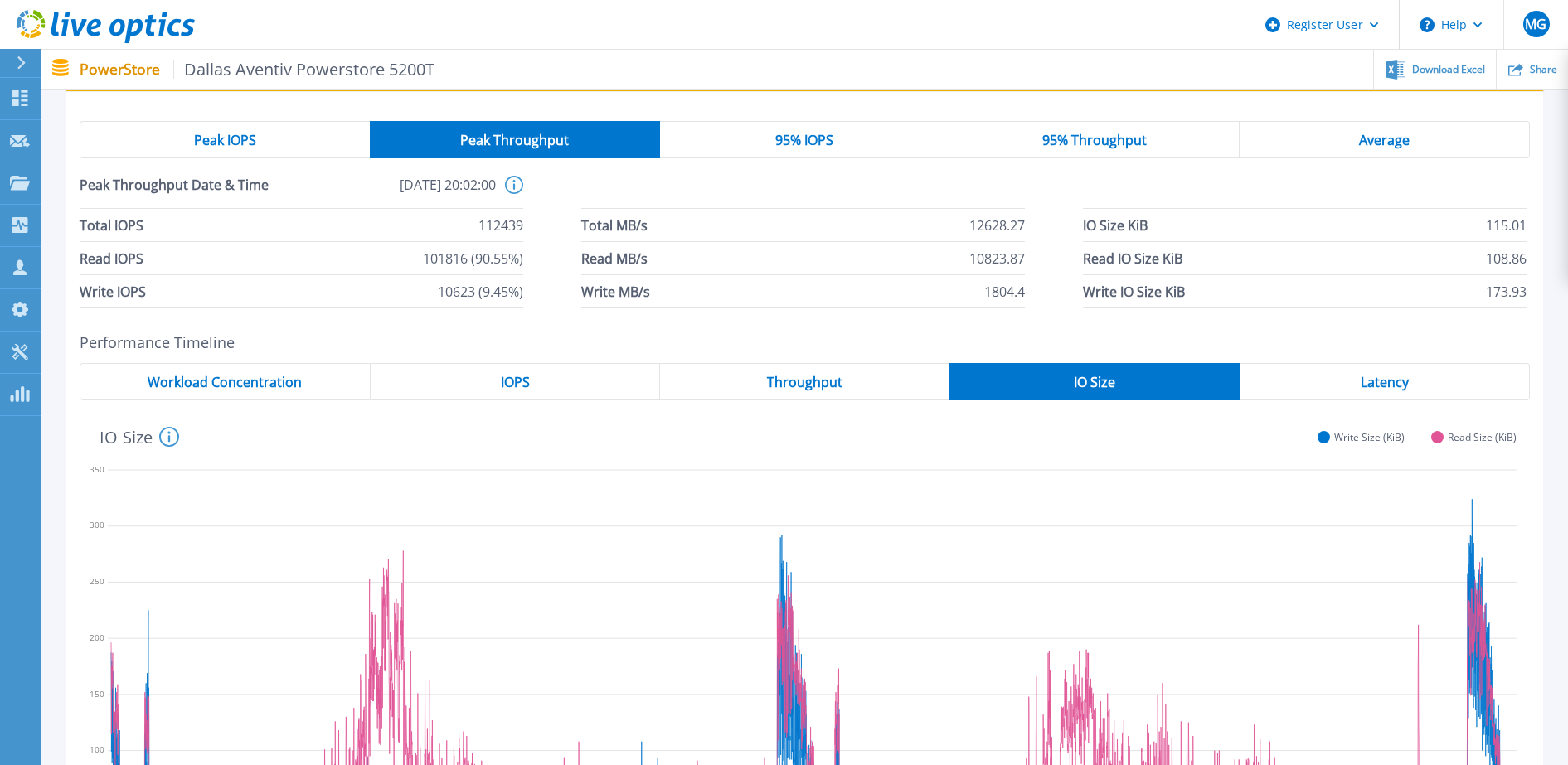
click at [861, 136] on div "95% IOPS" at bounding box center [805, 140] width 291 height 37
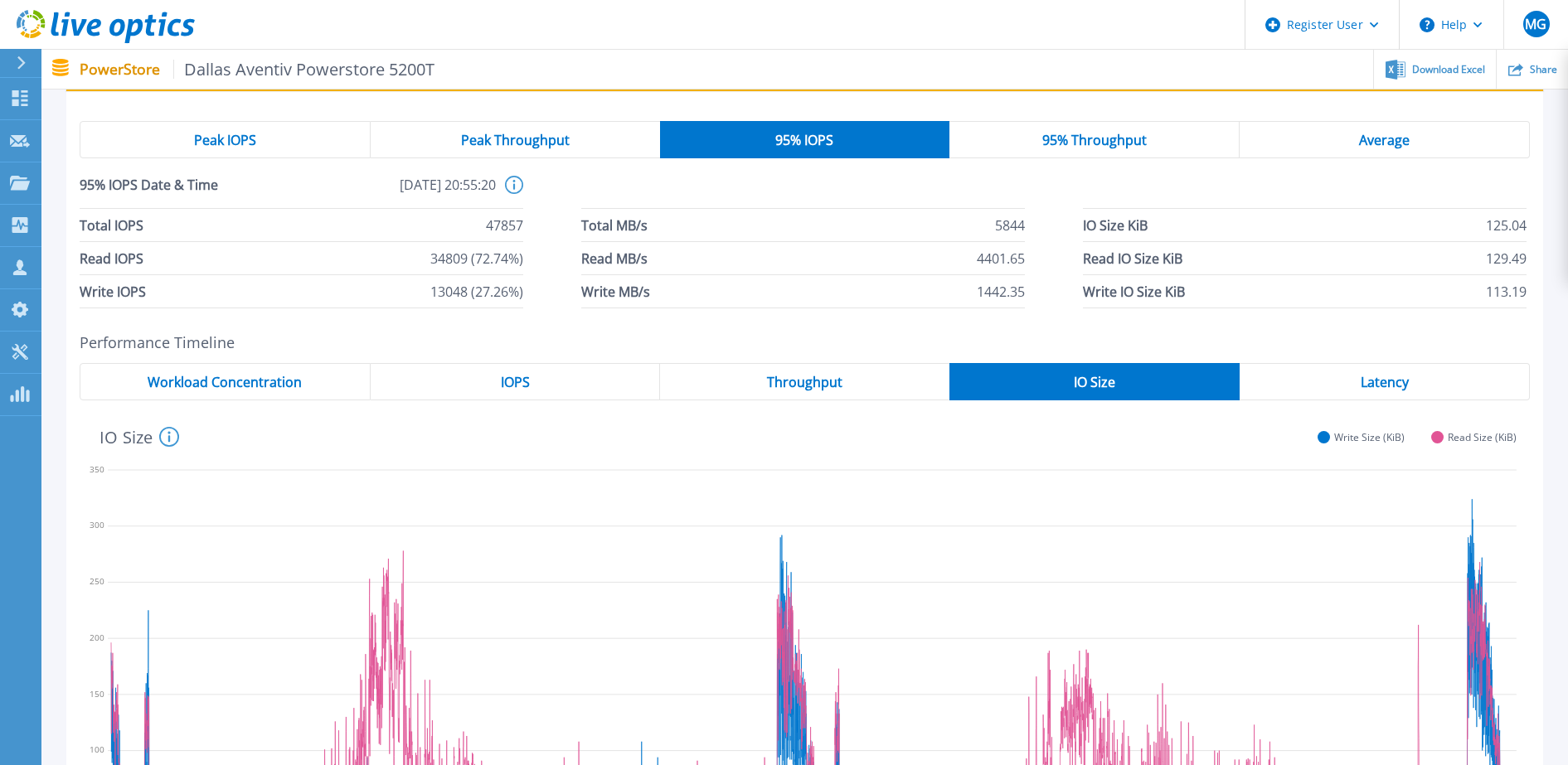
click at [1114, 140] on span "95% Throughput" at bounding box center [1094, 140] width 104 height 13
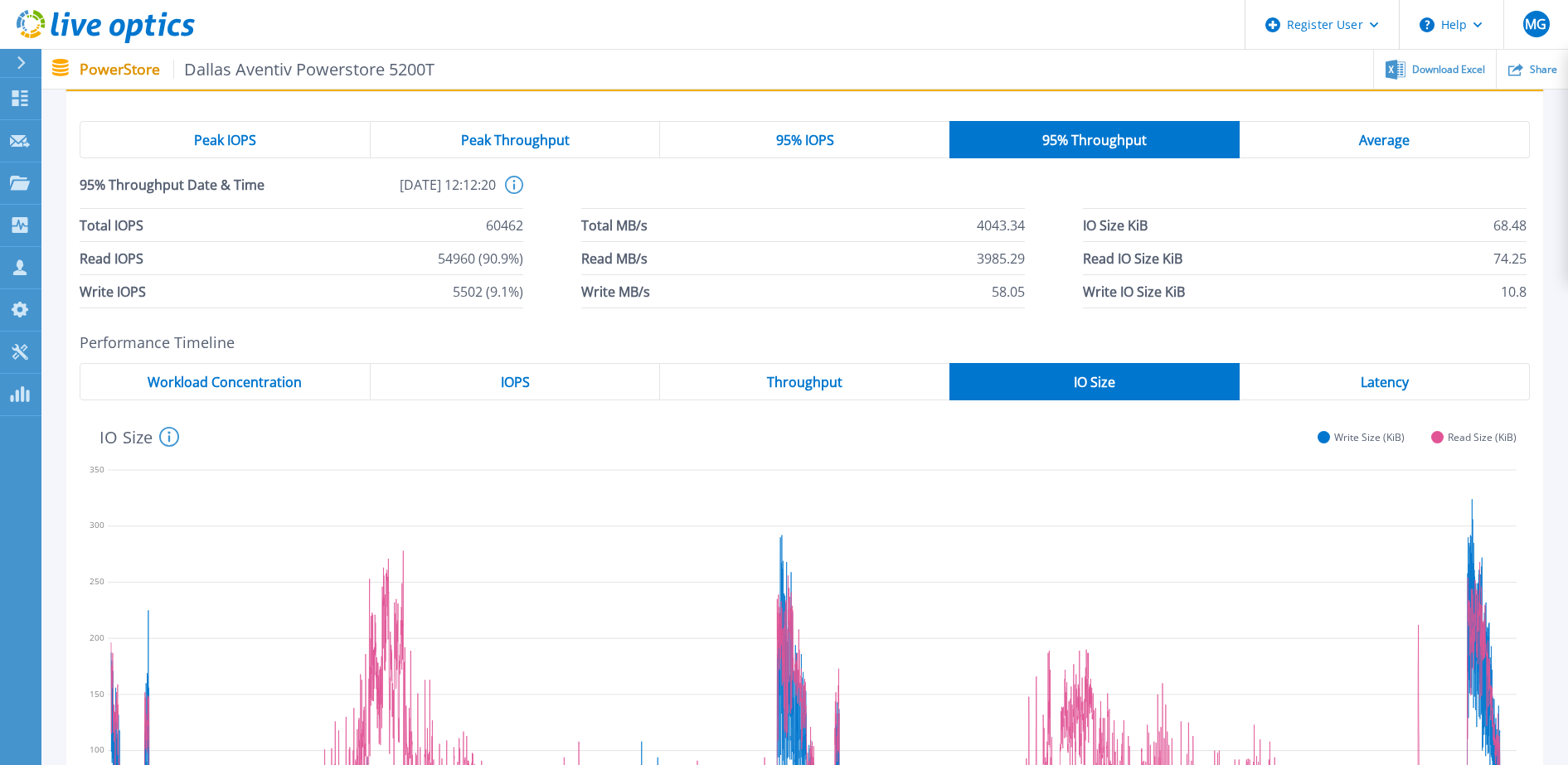
click at [874, 143] on div "95% IOPS" at bounding box center [804, 140] width 290 height 37
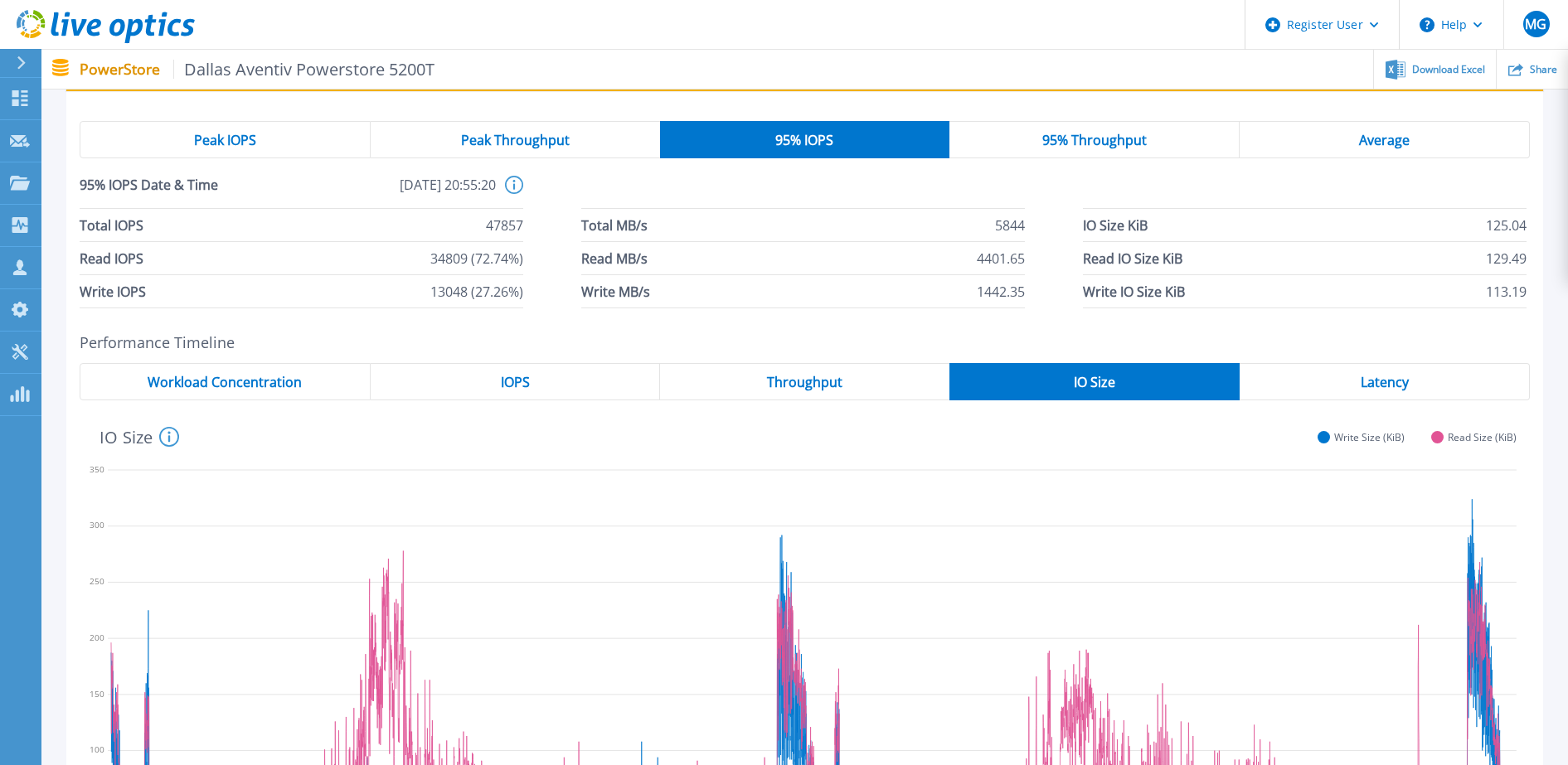
click at [1223, 412] on div "Write 253 KiB 20:19:40 [DATE] [DATE] 00:00 06:00 12:00 18:00 00:00 06:00 12:00 …" at bounding box center [804, 644] width 1450 height 488
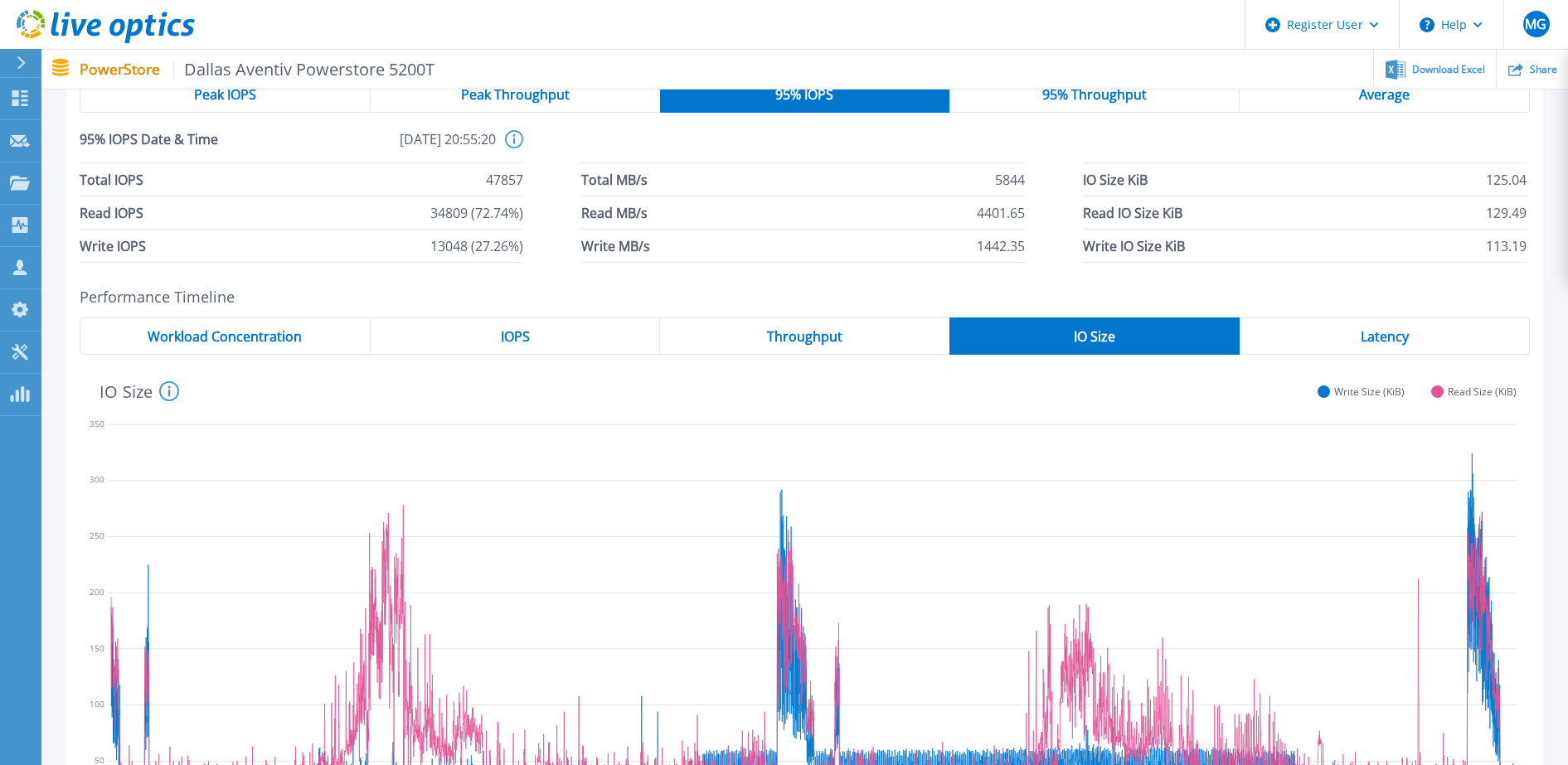
scroll to position [63, 0]
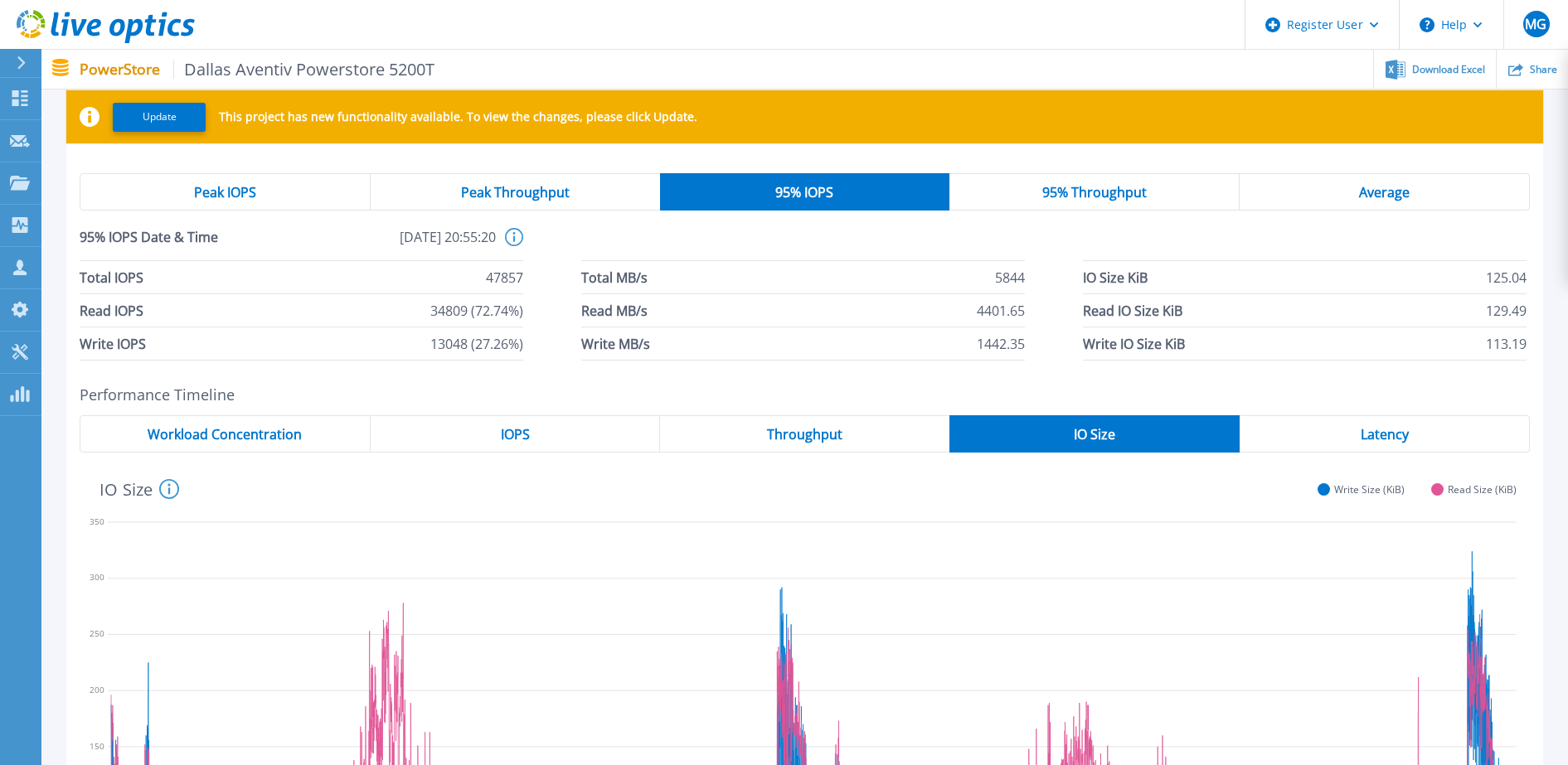
click at [1127, 185] on span "95% Throughput" at bounding box center [1094, 192] width 104 height 13
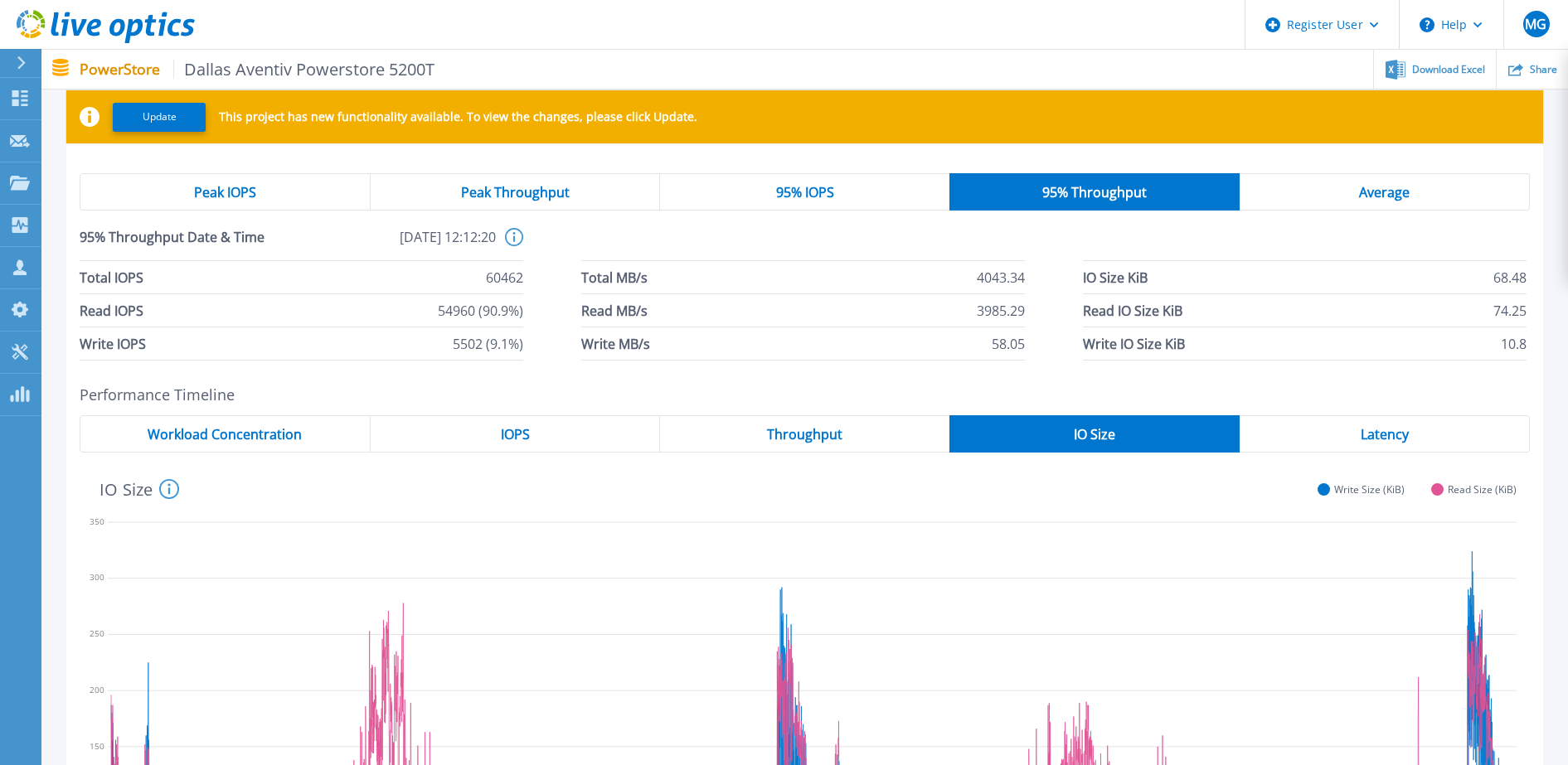
click at [1344, 185] on div "Average" at bounding box center [1385, 192] width 291 height 37
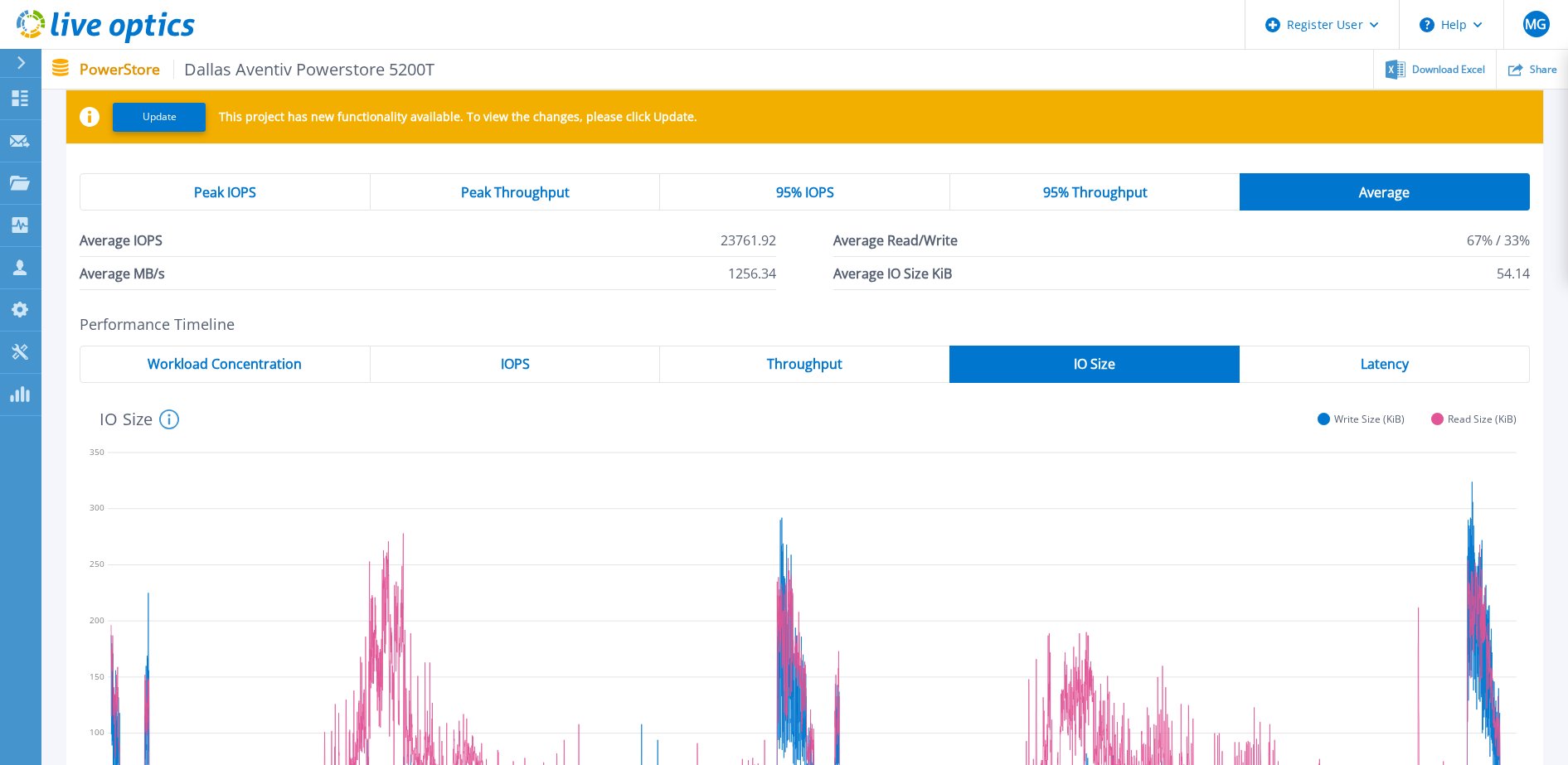
click at [1148, 196] on div "95% Throughput" at bounding box center [1094, 192] width 290 height 37
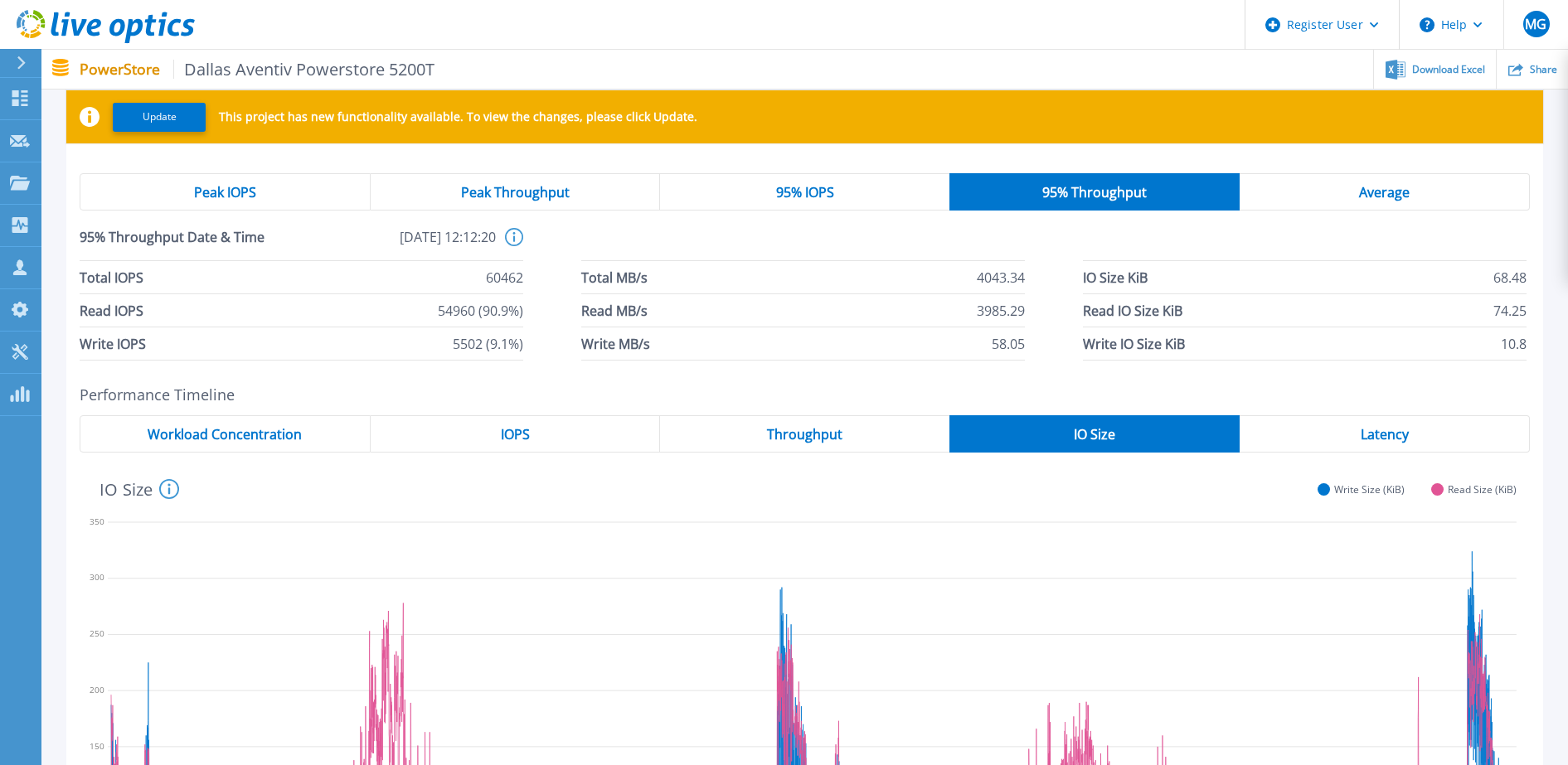
click at [868, 202] on div "95% IOPS" at bounding box center [804, 192] width 290 height 37
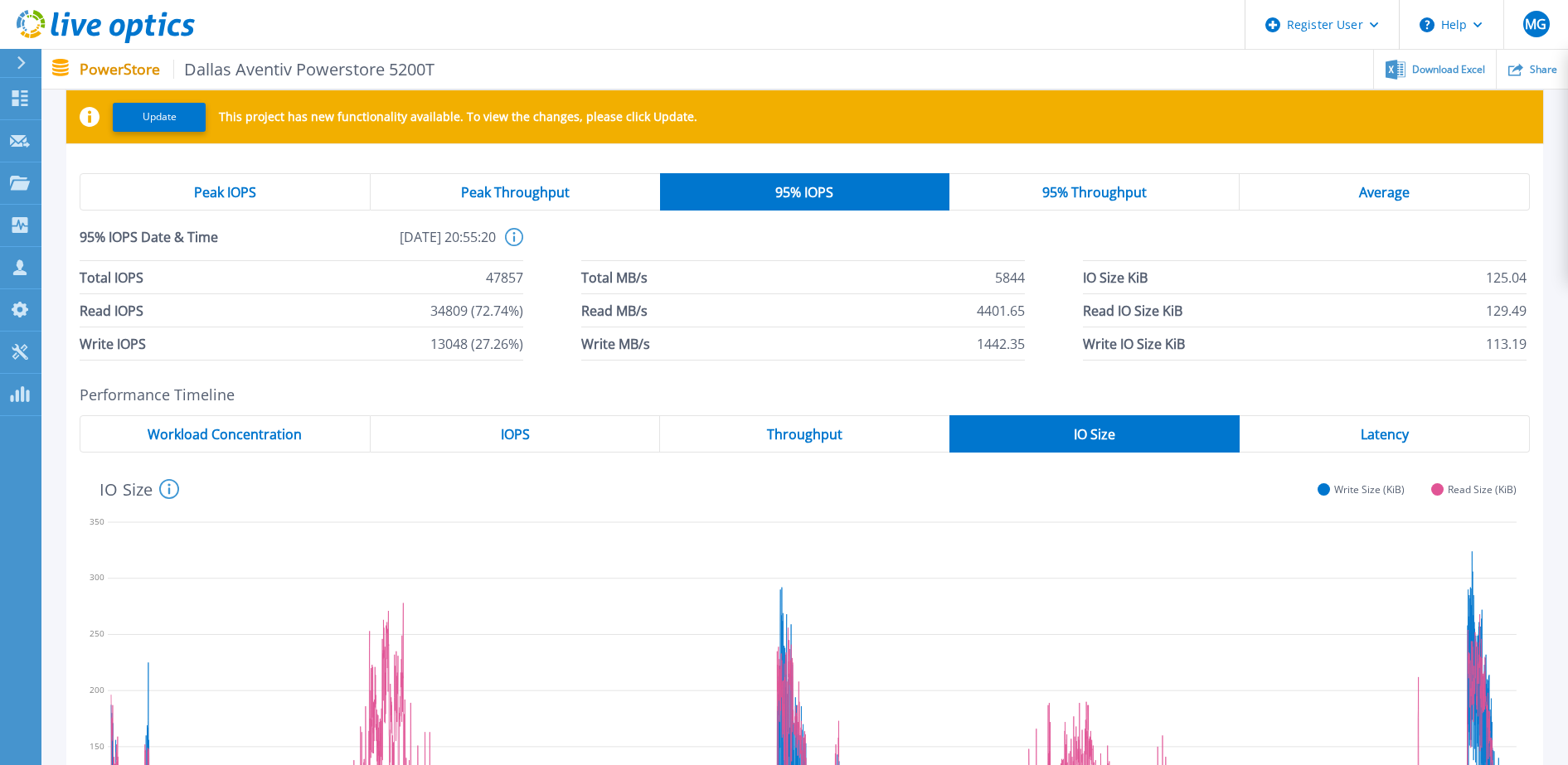
click at [616, 197] on div "Peak Throughput" at bounding box center [515, 192] width 290 height 37
